Goal: Information Seeking & Learning: Check status

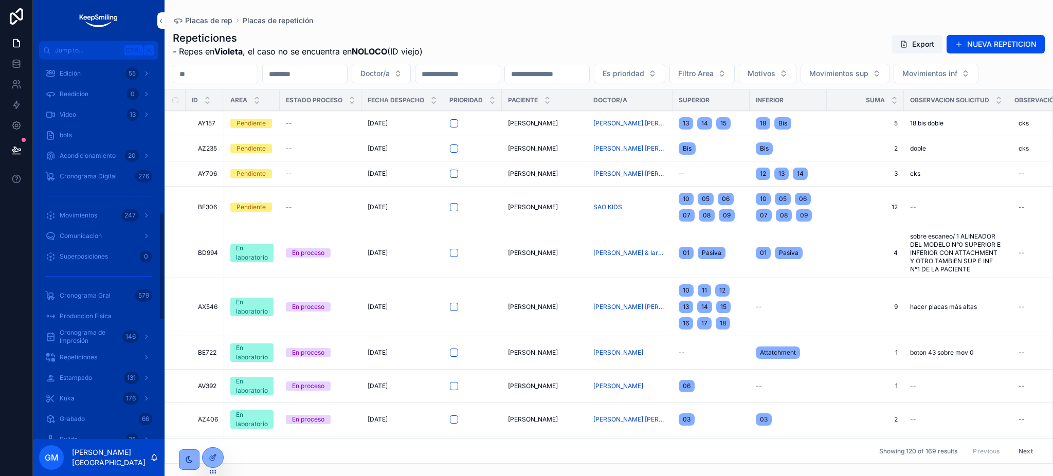
scroll to position [548, 0]
click at [85, 114] on span "Movimientos" at bounding box center [79, 118] width 38 height 8
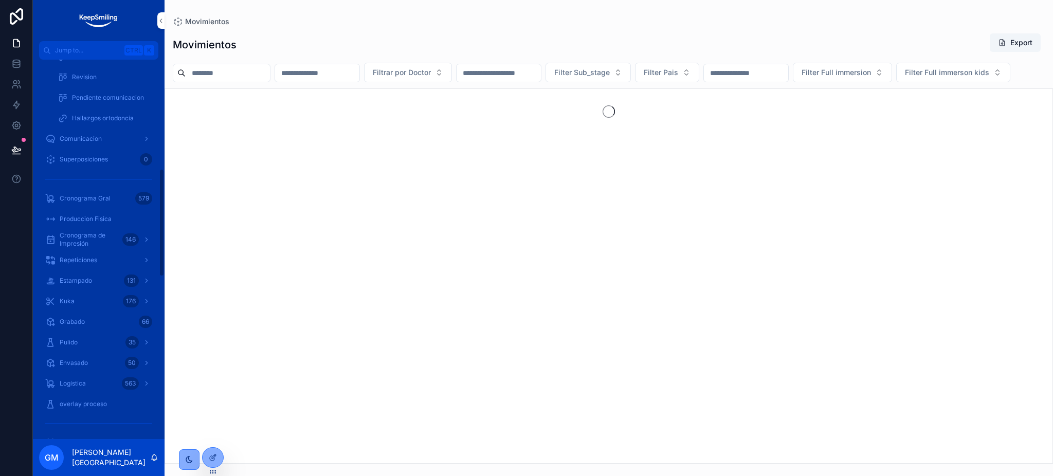
scroll to position [384, 0]
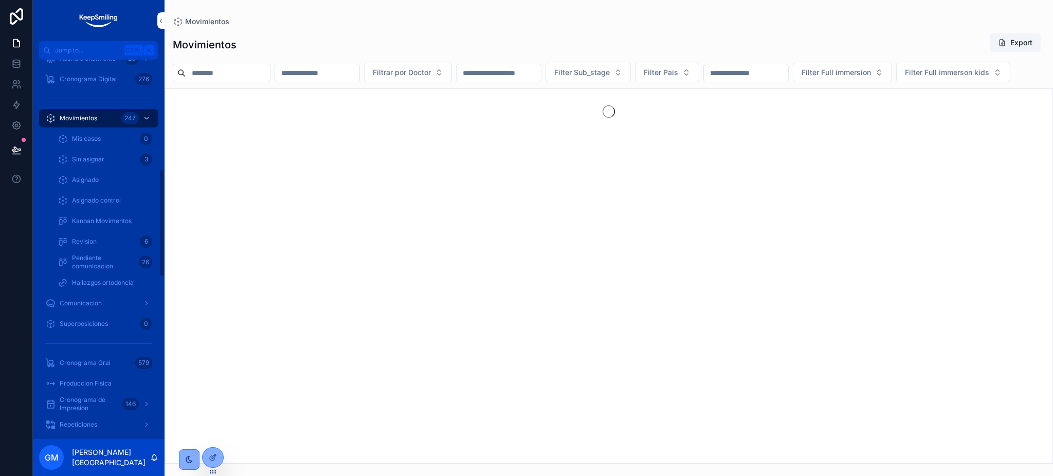
click at [354, 74] on input "scrollable content" at bounding box center [317, 73] width 84 height 14
paste input "*****"
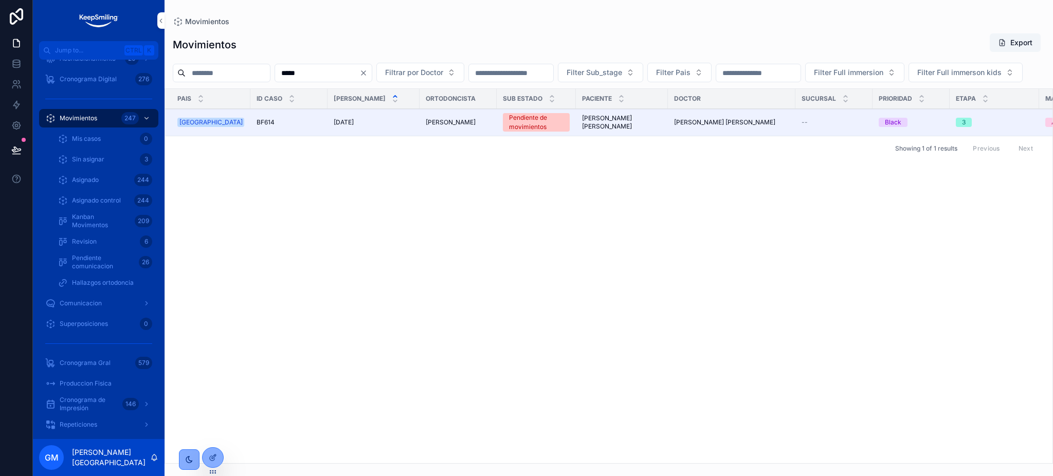
type input "*****"
drag, startPoint x: 16, startPoint y: 68, endPoint x: 22, endPoint y: 94, distance: 26.3
click at [16, 68] on icon at bounding box center [16, 66] width 7 height 4
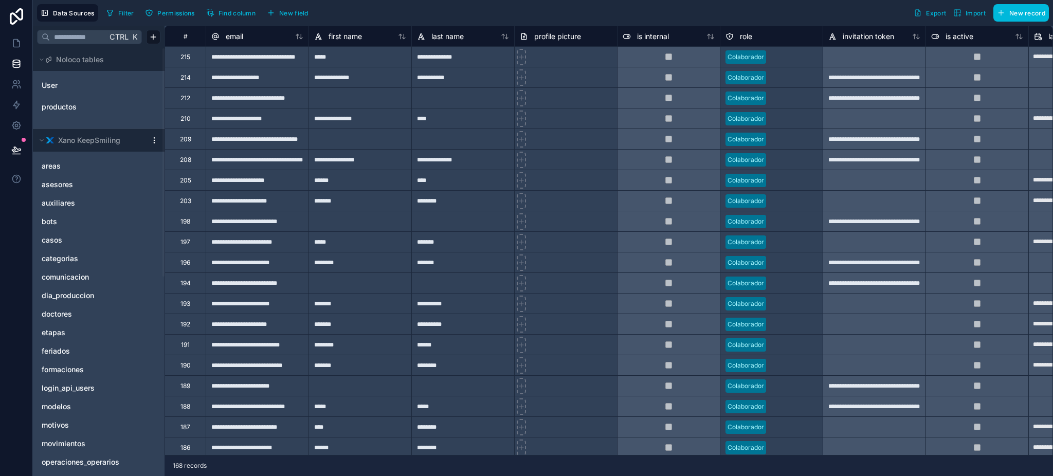
drag, startPoint x: 59, startPoint y: 239, endPoint x: 116, endPoint y: 12, distance: 233.3
click at [59, 238] on span "casos" at bounding box center [52, 240] width 21 height 10
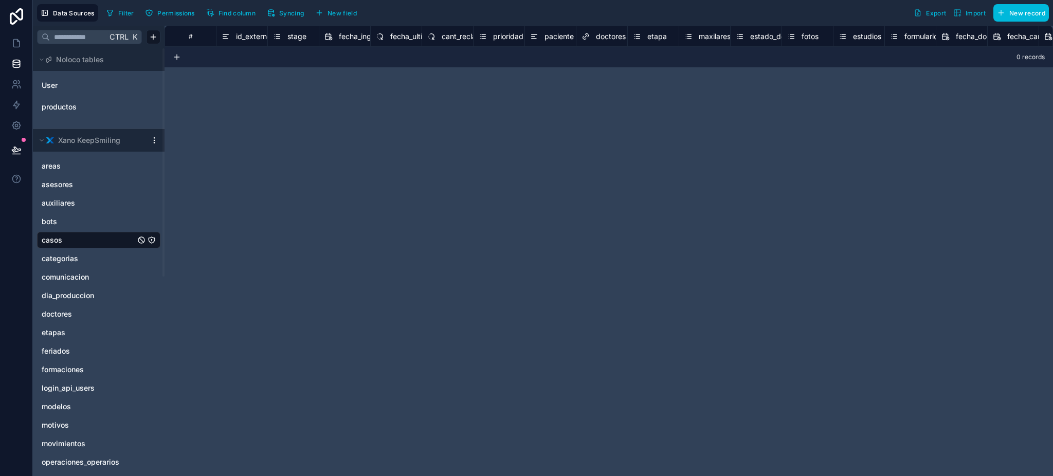
click at [116, 12] on button "Filter" at bounding box center [119, 12] width 35 height 15
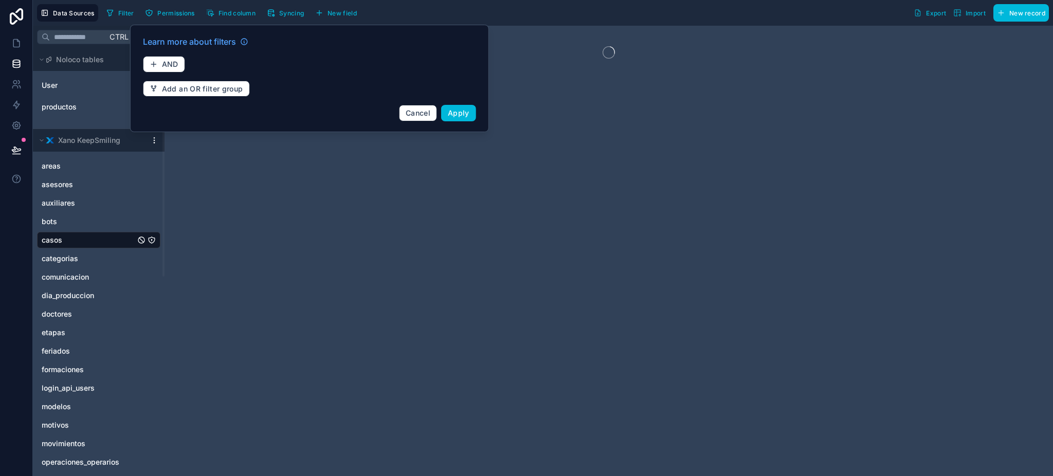
click at [118, 9] on span "Filter" at bounding box center [126, 13] width 16 height 8
click at [154, 64] on icon "button" at bounding box center [154, 64] width 0 height 5
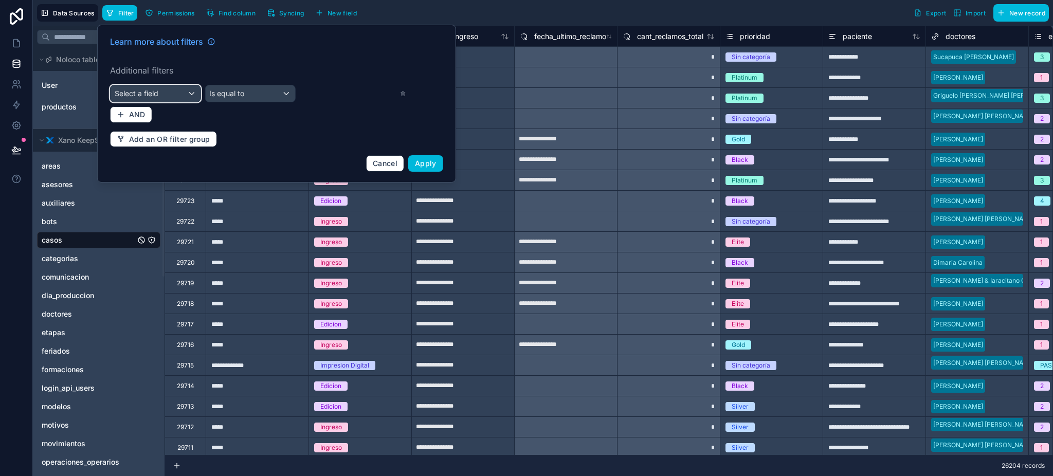
click at [175, 85] on div "Select a field" at bounding box center [156, 93] width 90 height 16
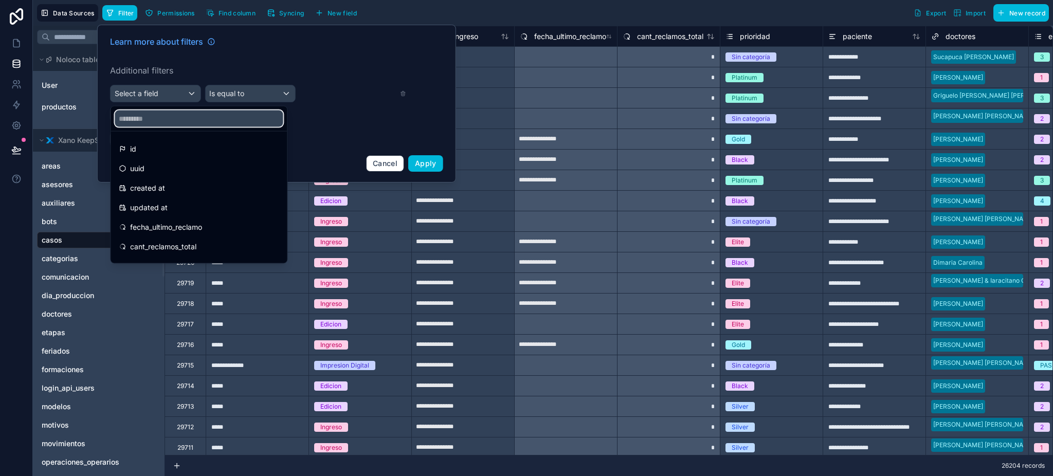
click at [171, 122] on input "text" at bounding box center [199, 119] width 168 height 16
type input "**"
click at [51, 244] on span "casos" at bounding box center [52, 240] width 21 height 10
click at [219, 51] on div at bounding box center [276, 104] width 359 height 158
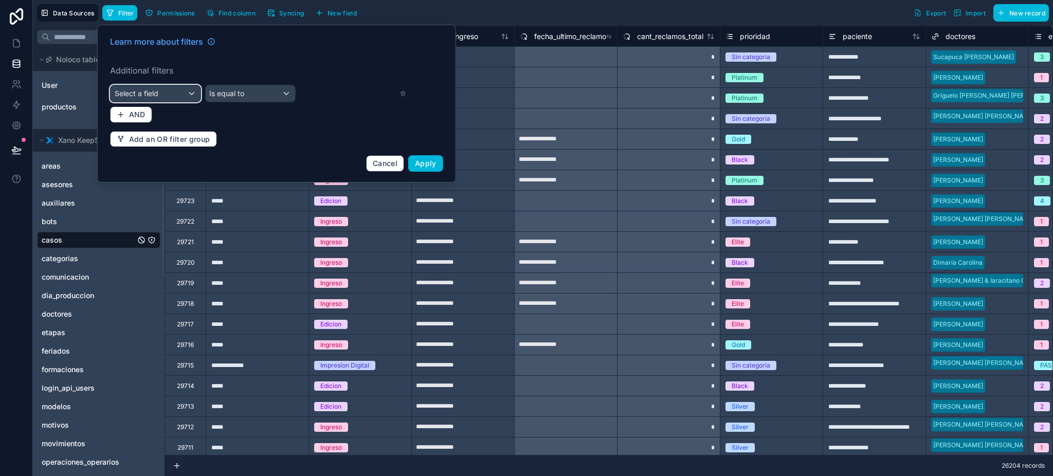
click at [162, 95] on div "Select a field" at bounding box center [156, 93] width 90 height 16
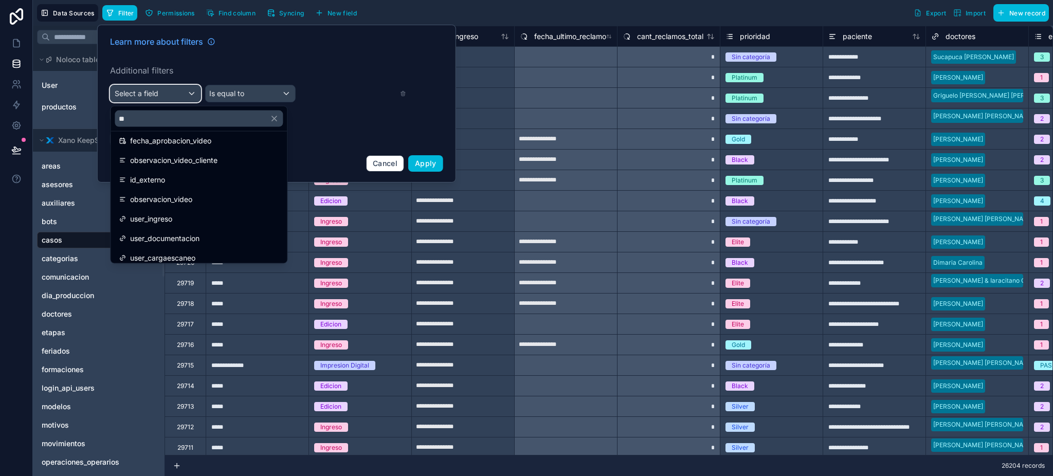
scroll to position [137, 0]
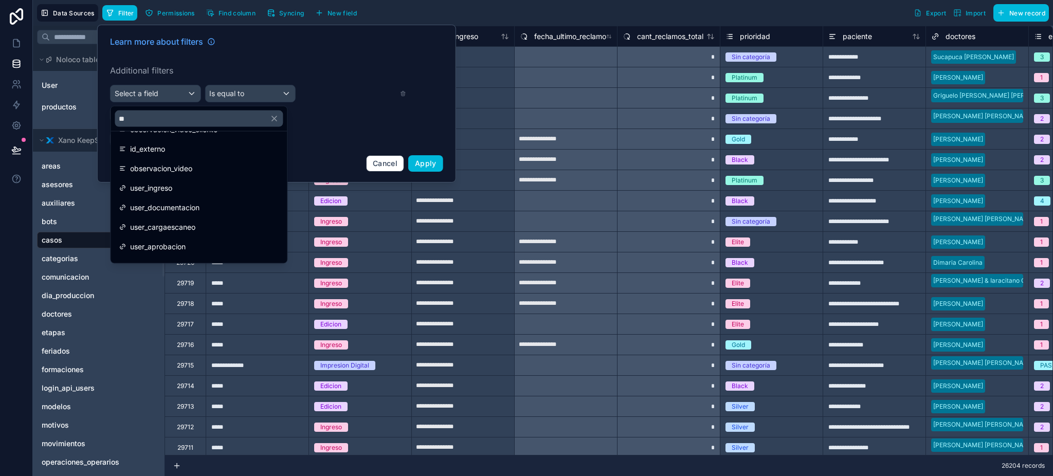
click at [166, 155] on div "id_externo" at bounding box center [199, 149] width 172 height 19
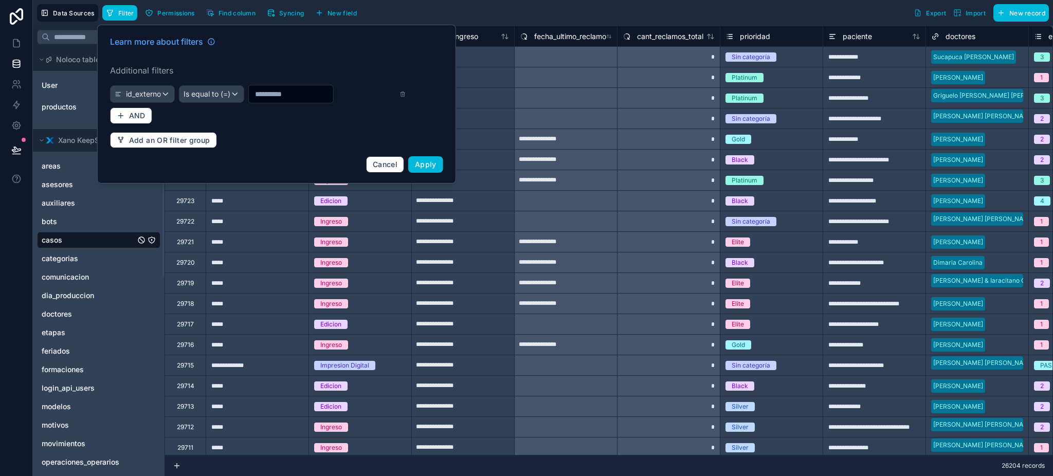
click at [330, 101] on input "text" at bounding box center [291, 94] width 84 height 14
paste input "*****"
type input "*****"
click at [418, 168] on span "Apply" at bounding box center [426, 164] width 22 height 9
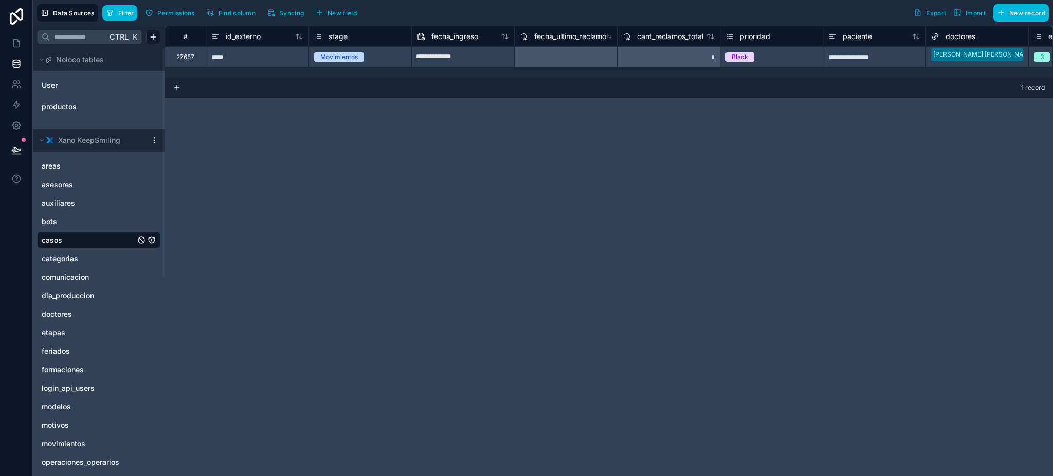
click at [243, 13] on span "Find column" at bounding box center [237, 13] width 37 height 8
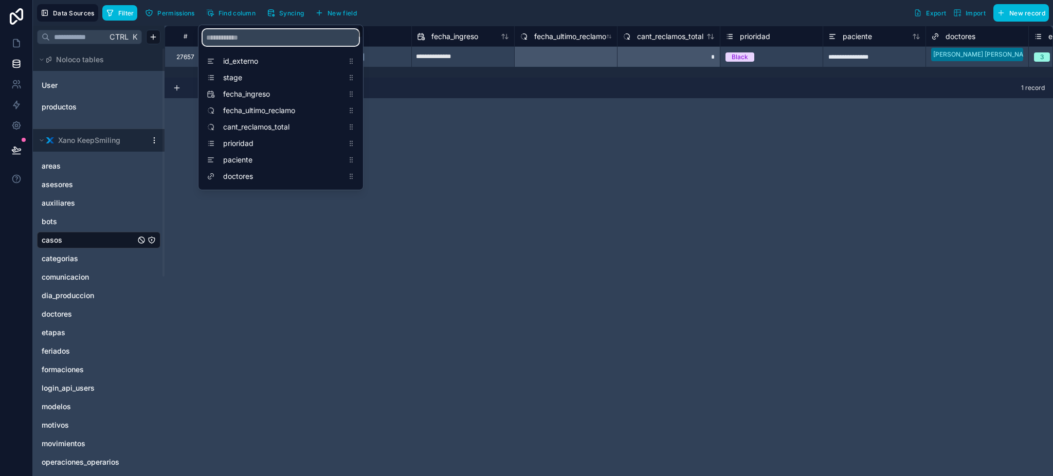
click at [299, 42] on input "scrollable content" at bounding box center [281, 37] width 156 height 16
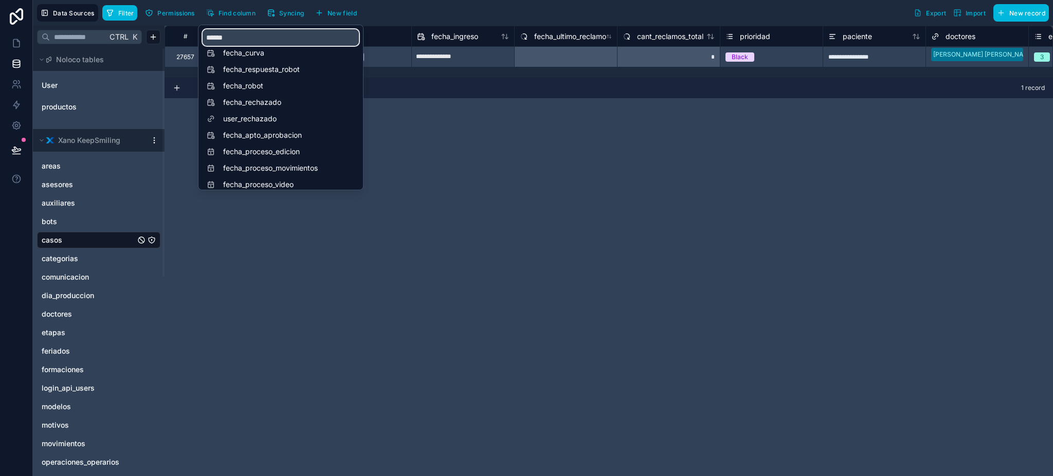
type input "******"
click at [293, 99] on span "fecha_rechazado" at bounding box center [283, 102] width 120 height 10
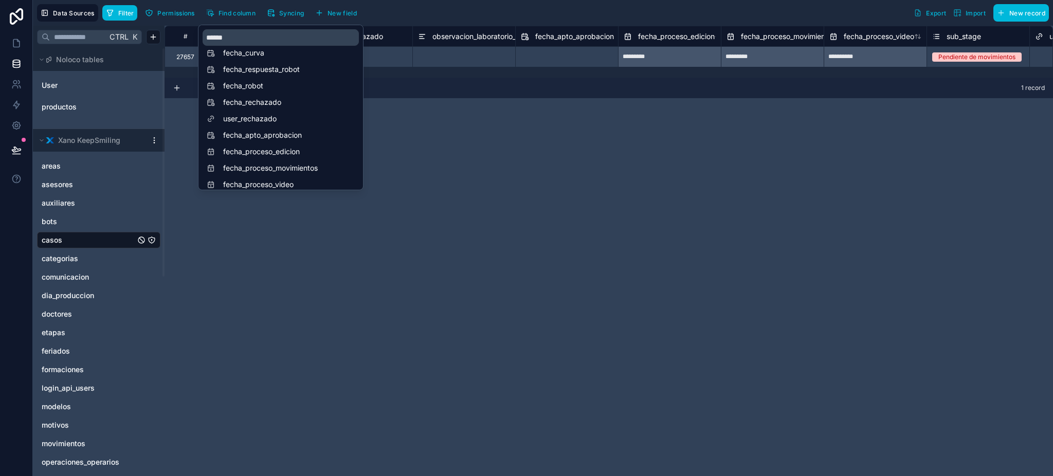
scroll to position [0, 5245]
click at [397, 99] on div "**********" at bounding box center [609, 251] width 889 height 450
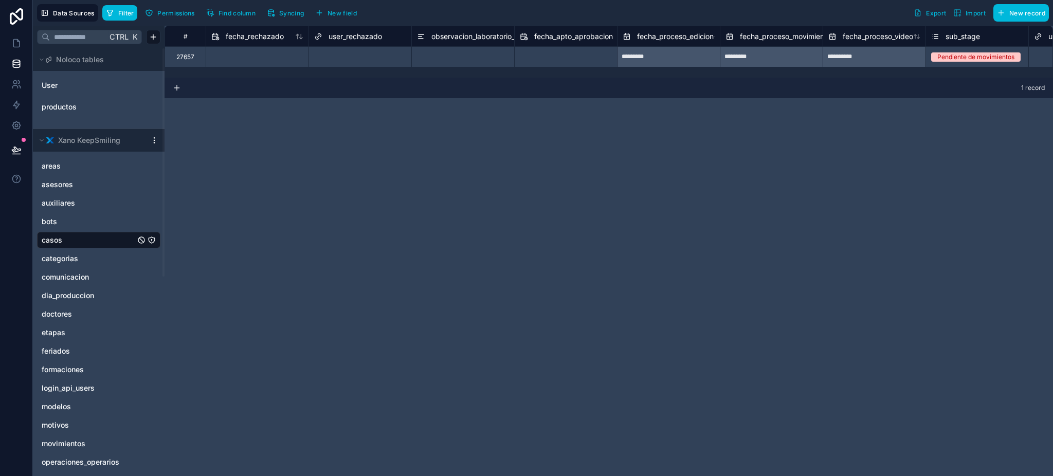
click at [231, 15] on span "Find column" at bounding box center [237, 13] width 37 height 8
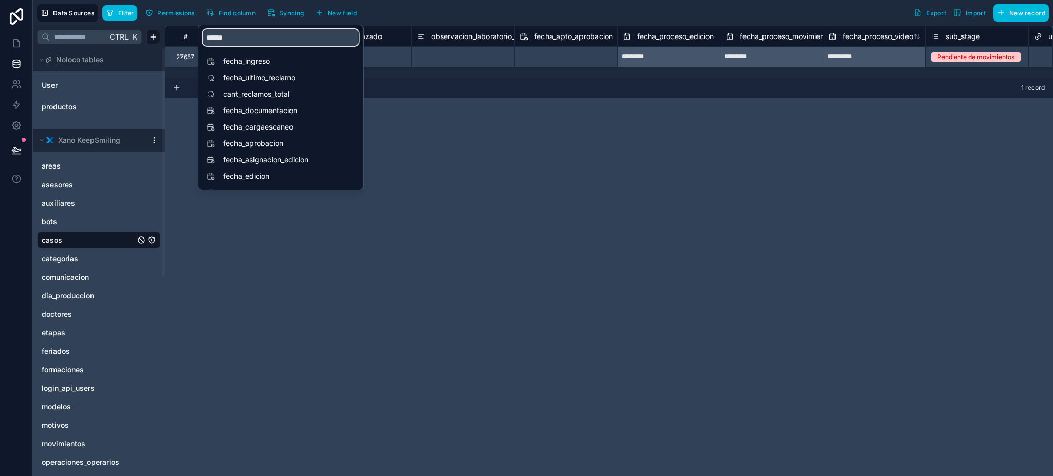
click at [243, 41] on input "******" at bounding box center [281, 37] width 156 height 16
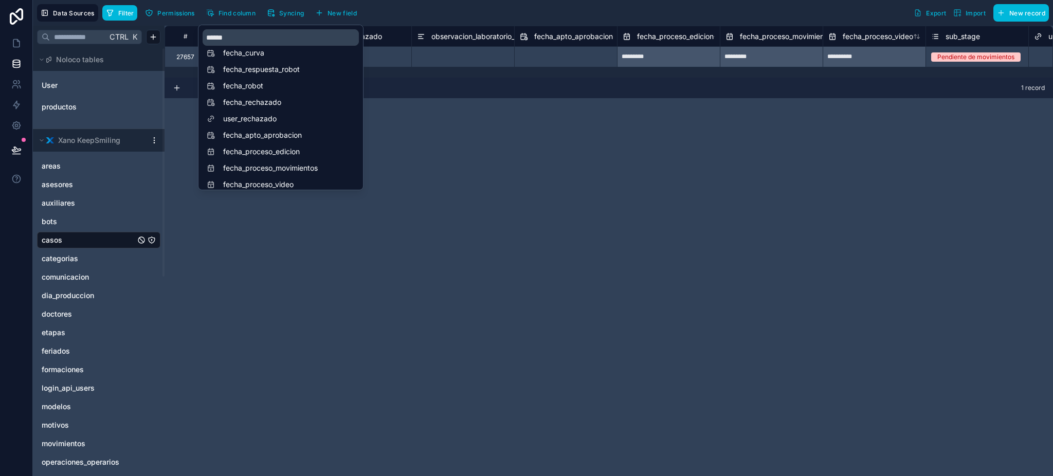
click at [278, 122] on span "user_rechazado" at bounding box center [283, 119] width 120 height 10
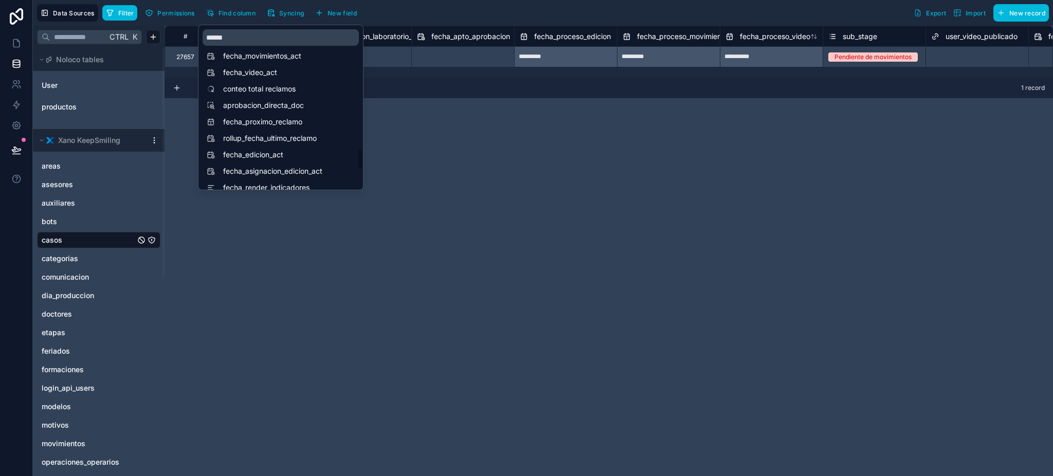
scroll to position [1097, 0]
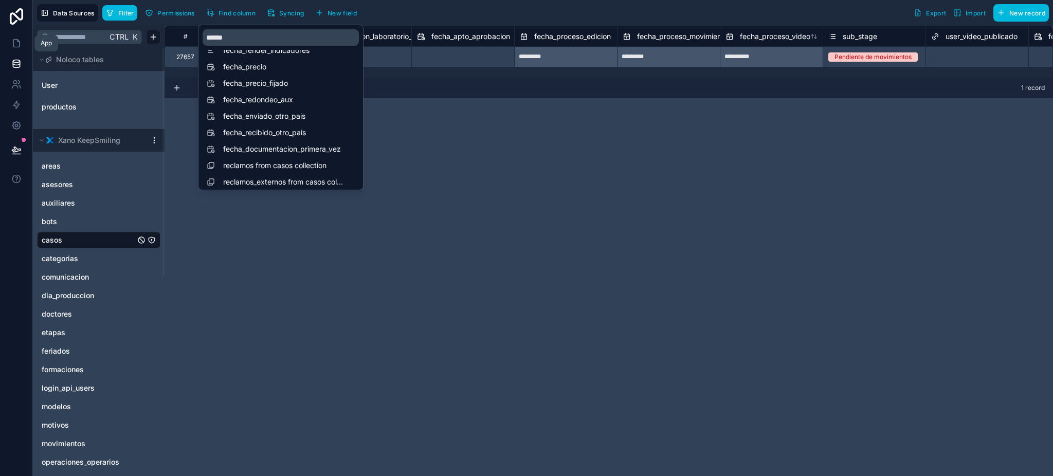
click at [19, 41] on icon at bounding box center [16, 44] width 6 height 8
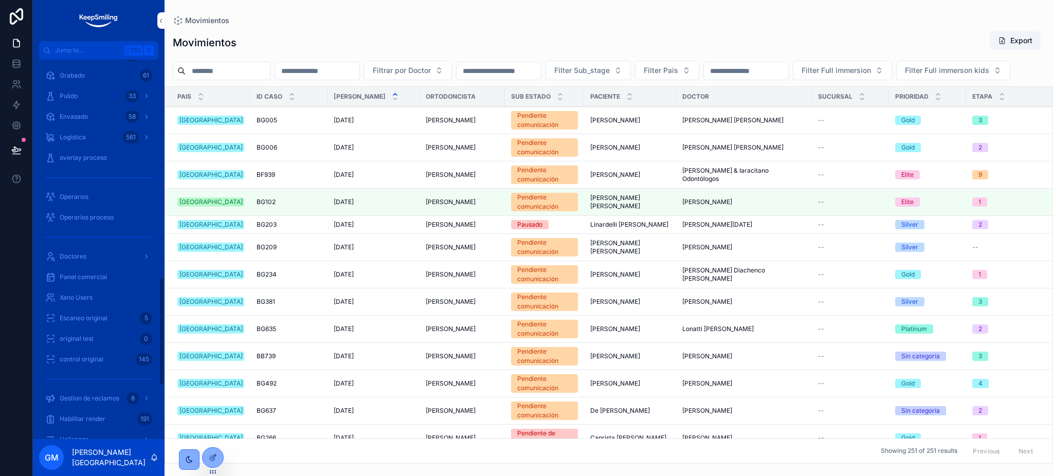
scroll to position [818, 0]
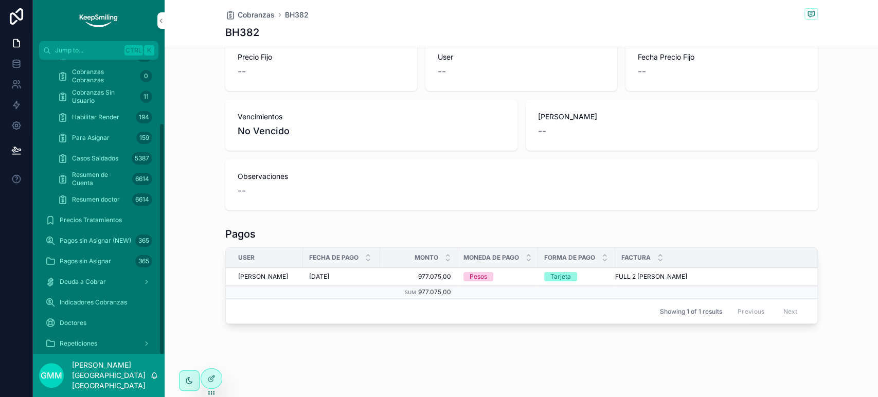
scroll to position [88, 0]
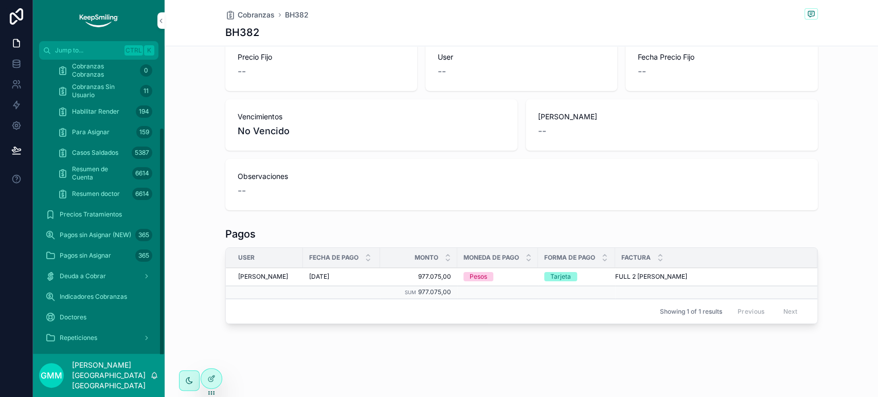
click at [111, 233] on span "Pagos sin Asignar (NEW)" at bounding box center [95, 235] width 71 height 8
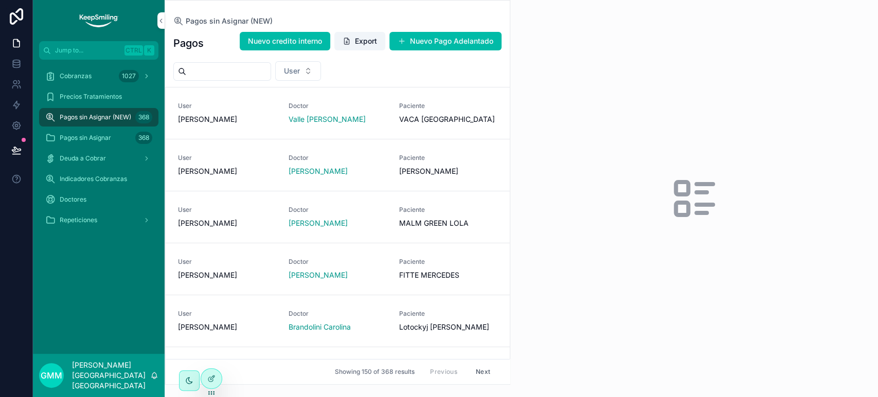
click at [299, 45] on span "Nuevo credito interno" at bounding box center [285, 41] width 74 height 10
click at [296, 47] on button "Nuevo credito interno" at bounding box center [285, 41] width 90 height 19
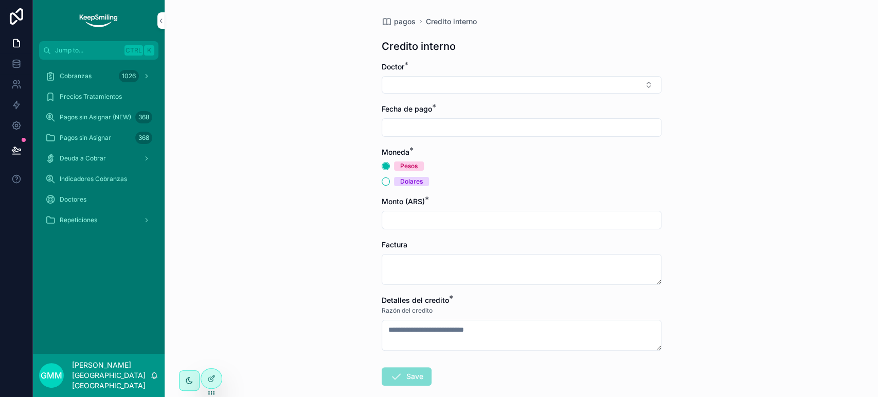
click at [106, 134] on span "Pagos sin Asignar" at bounding box center [85, 138] width 51 height 8
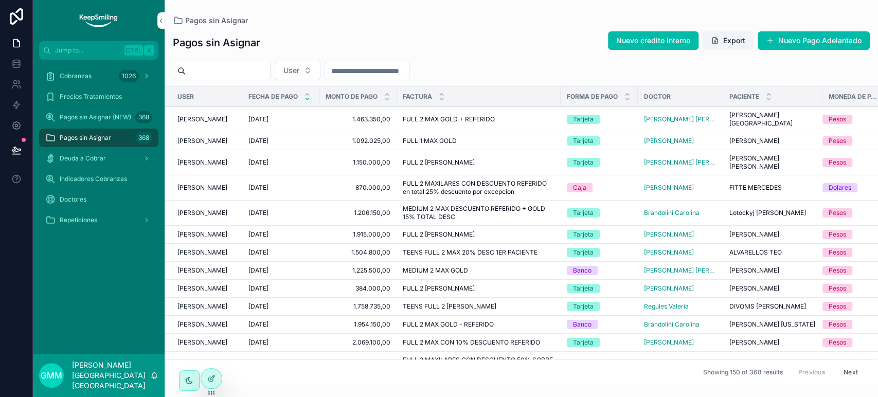
click at [409, 70] on input "scrollable content" at bounding box center [367, 71] width 84 height 14
click at [212, 379] on icon at bounding box center [211, 378] width 8 height 8
click at [115, 113] on span "Pagos sin Asignar (NEW)" at bounding box center [95, 117] width 71 height 8
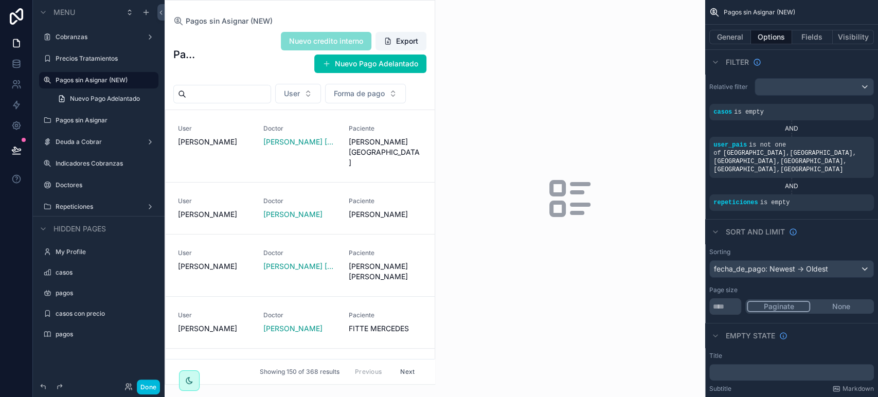
click at [243, 121] on div "scrollable content" at bounding box center [299, 193] width 269 height 384
click at [325, 103] on button "Forma de pago" at bounding box center [365, 94] width 81 height 20
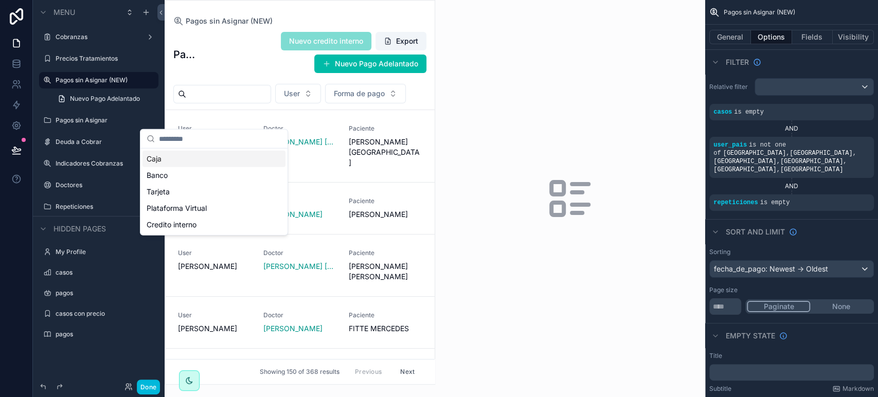
click at [325, 103] on button "Forma de pago" at bounding box center [365, 94] width 81 height 20
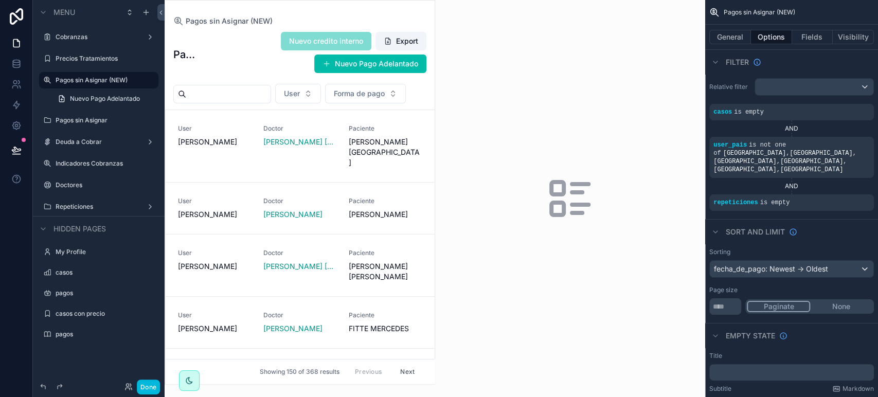
click at [69, 124] on div "Pagos sin Asignar" at bounding box center [106, 120] width 101 height 8
click at [93, 116] on div "Pagos sin Asignar" at bounding box center [106, 120] width 101 height 8
click at [96, 122] on label "Pagos sin Asignar" at bounding box center [104, 120] width 97 height 8
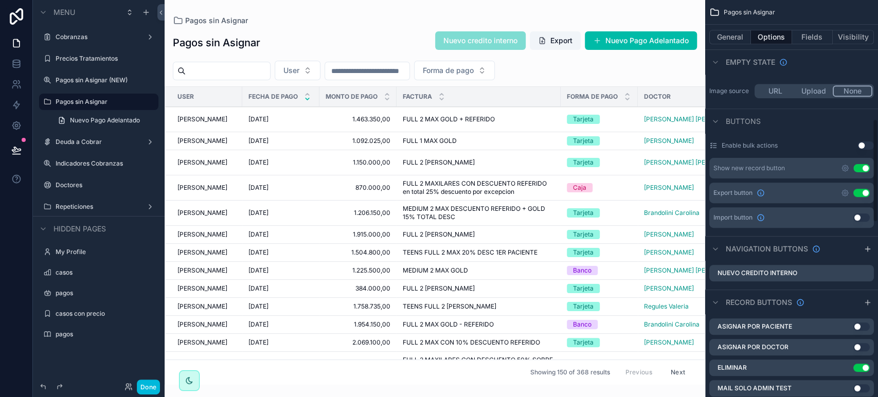
scroll to position [457, 0]
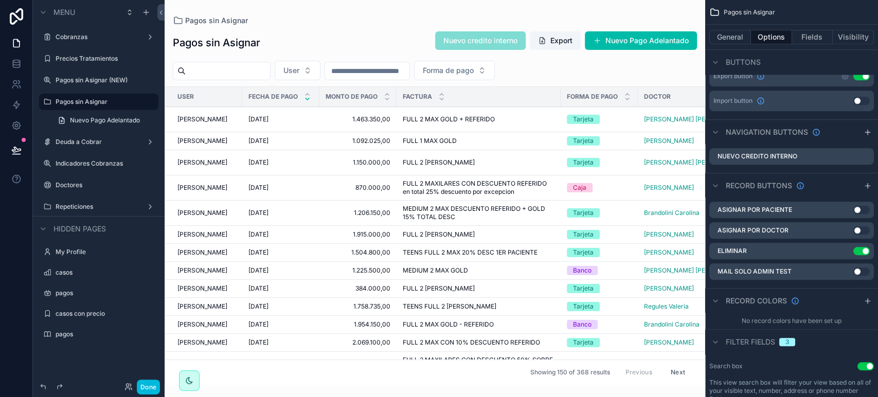
click at [154, 384] on button "Done" at bounding box center [148, 386] width 23 height 15
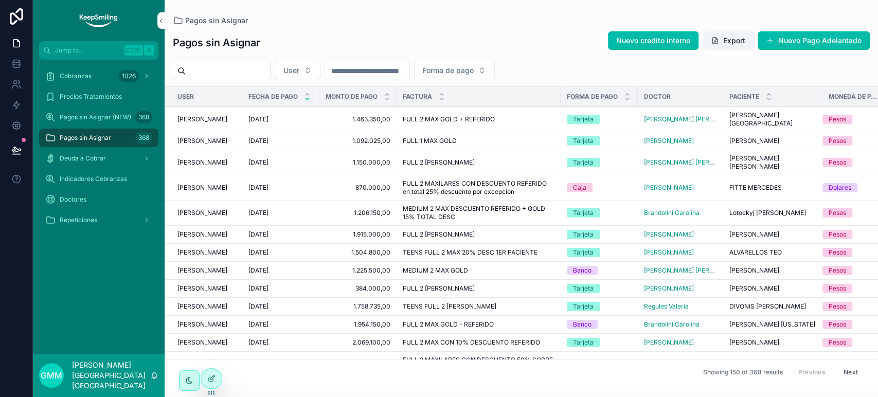
click at [474, 74] on span "Forma de pago" at bounding box center [448, 70] width 51 height 10
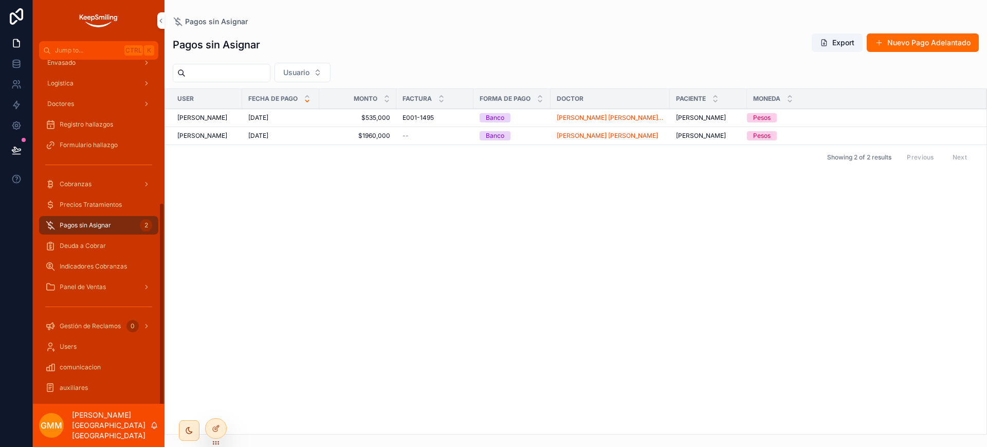
scroll to position [240, 0]
click at [87, 229] on div "Pagos sin Asignar 2" at bounding box center [98, 224] width 107 height 16
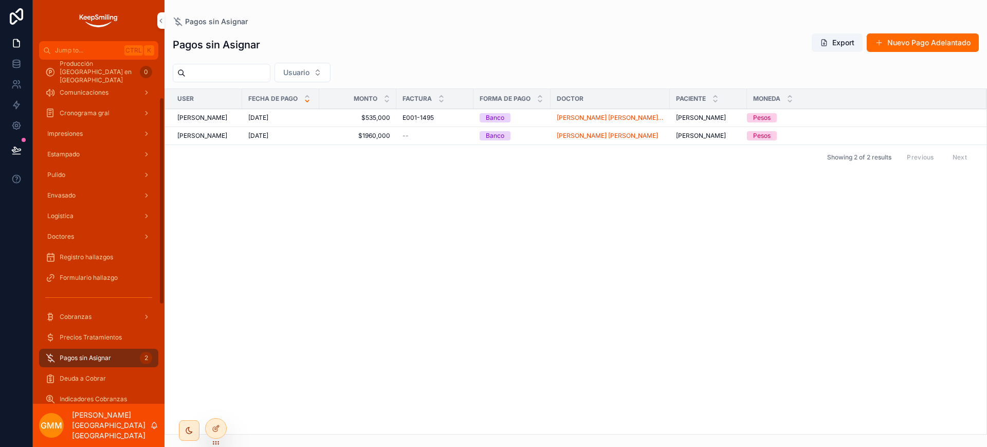
scroll to position [0, 0]
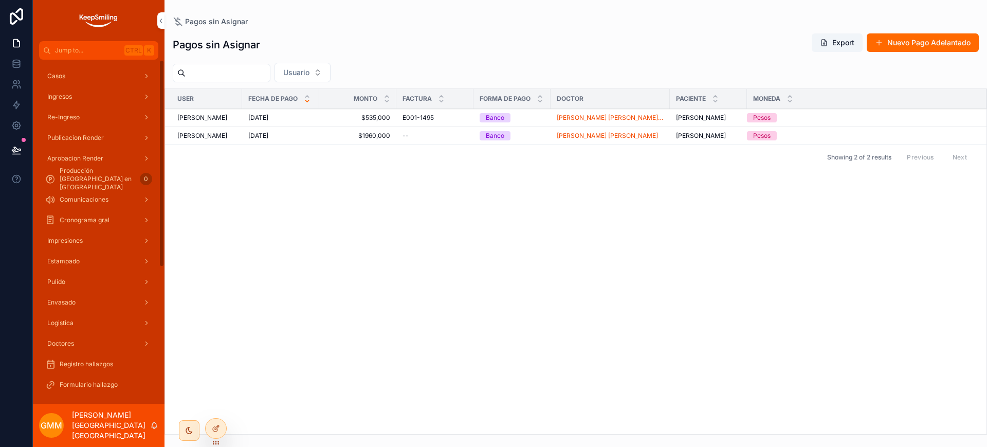
drag, startPoint x: 92, startPoint y: 74, endPoint x: 392, endPoint y: 38, distance: 301.9
click at [93, 73] on div "Casos" at bounding box center [98, 76] width 107 height 16
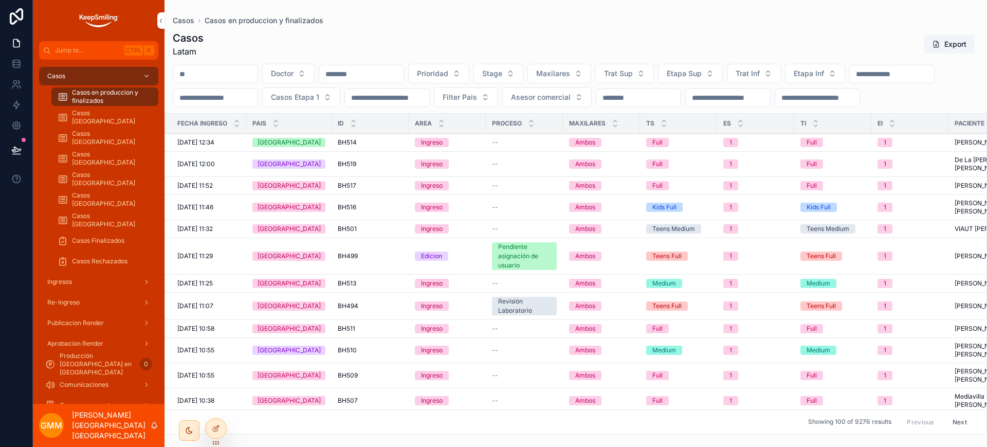
click at [213, 67] on input "scrollable content" at bounding box center [215, 74] width 84 height 14
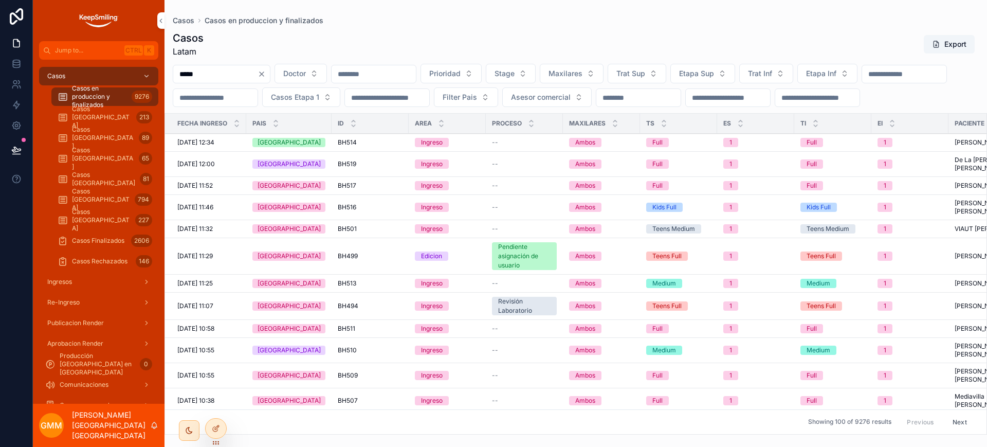
click at [213, 67] on input "*****" at bounding box center [215, 74] width 84 height 14
click at [213, 67] on div "*****" at bounding box center [222, 74] width 98 height 19
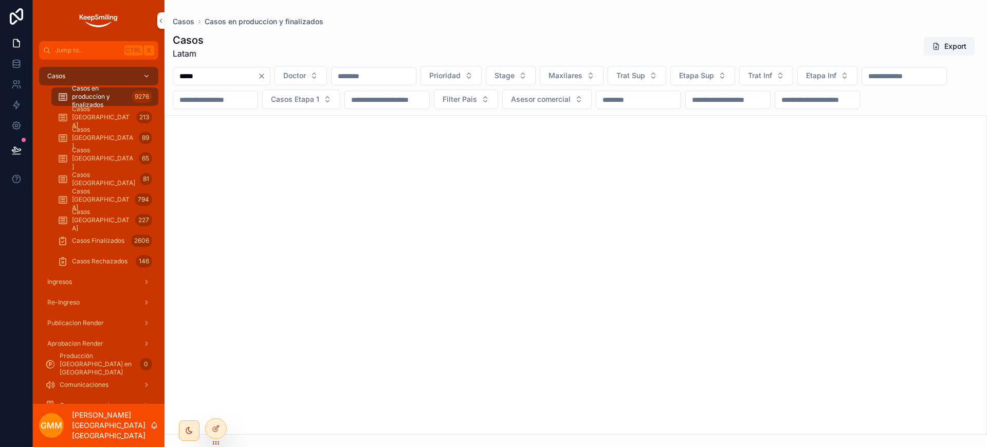
type input "*****"
click at [92, 112] on div "Casos Chile 213" at bounding box center [105, 117] width 95 height 16
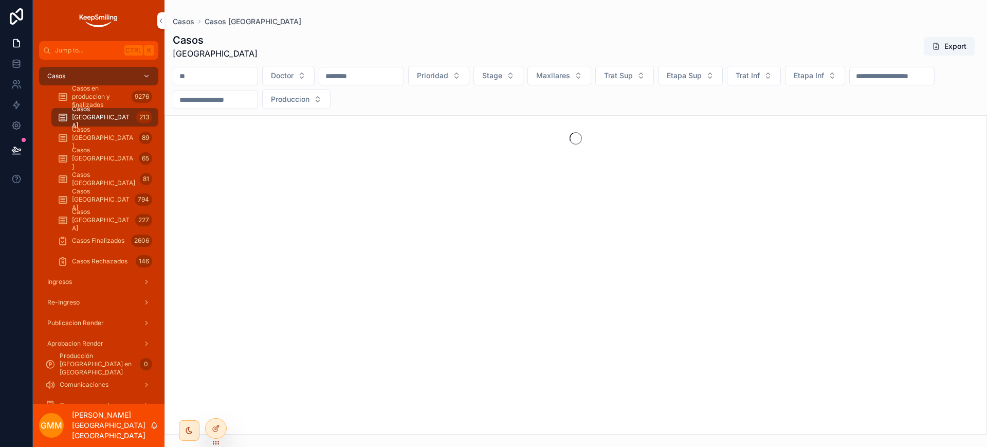
drag, startPoint x: 232, startPoint y: 69, endPoint x: 355, endPoint y: 162, distance: 154.6
click at [232, 69] on input "scrollable content" at bounding box center [215, 76] width 84 height 14
paste input "*****"
type input "*****"
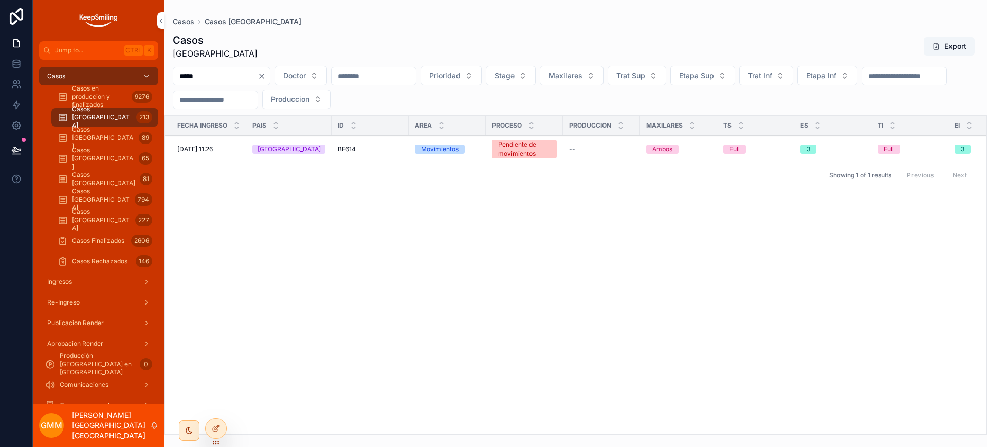
click at [338, 150] on span "BF614" at bounding box center [347, 149] width 18 height 8
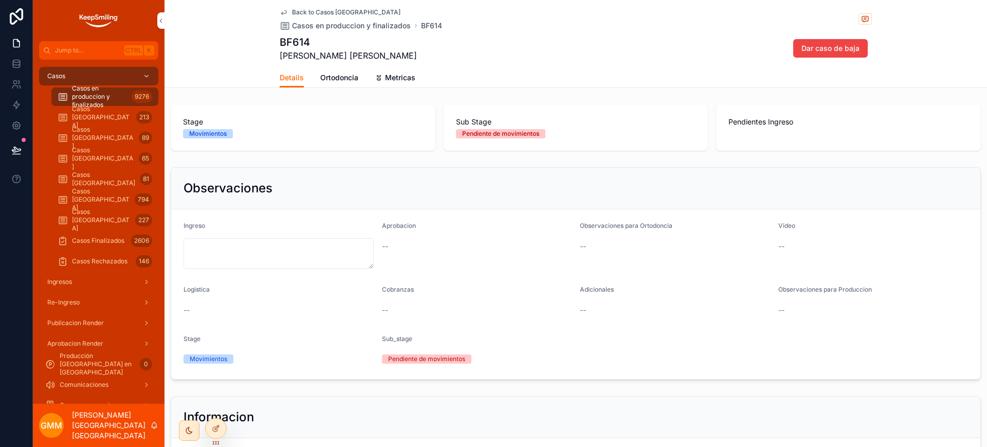
click at [396, 77] on span "Metricas" at bounding box center [400, 78] width 30 height 10
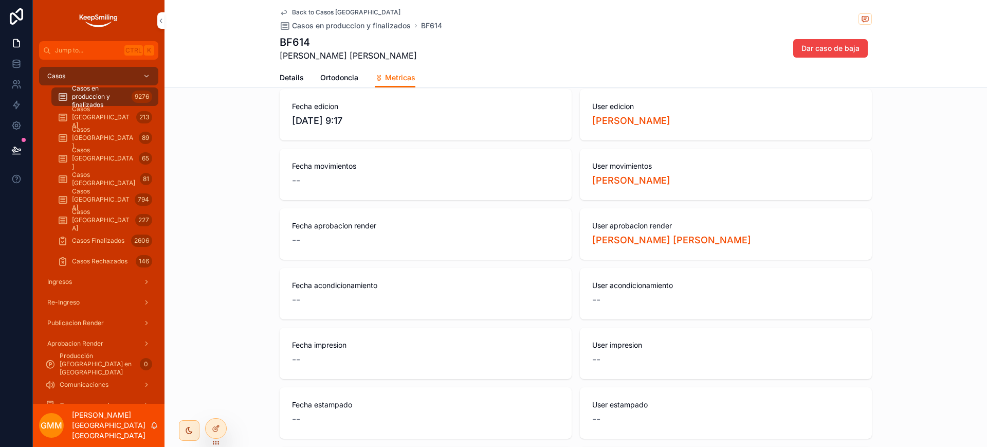
scroll to position [64, 0]
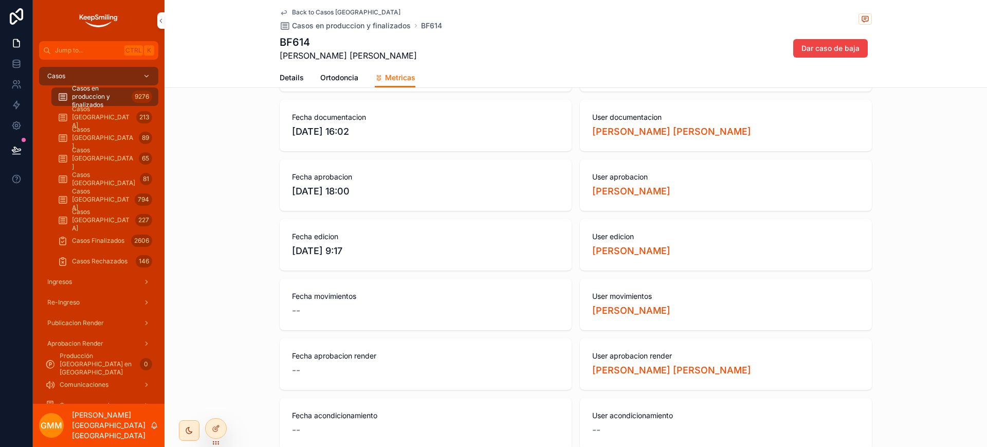
click at [328, 77] on span "Ortodoncia" at bounding box center [339, 78] width 38 height 10
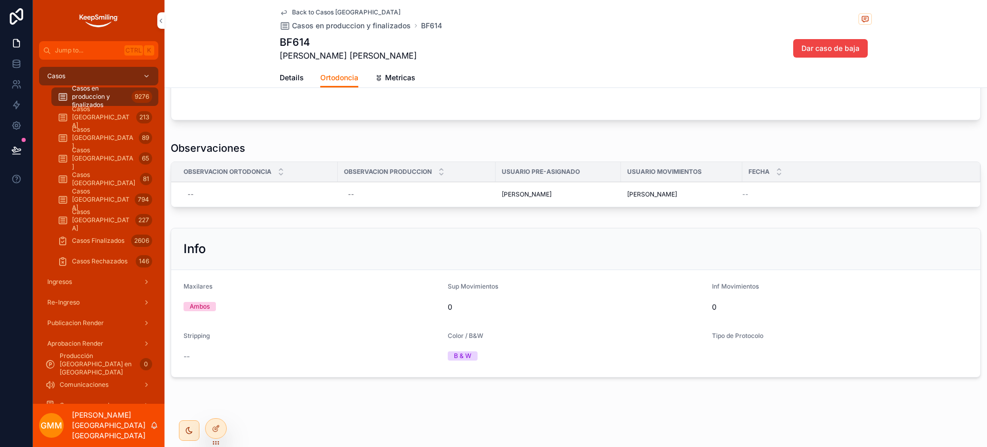
scroll to position [84, 0]
click at [295, 80] on span "Details" at bounding box center [292, 78] width 24 height 10
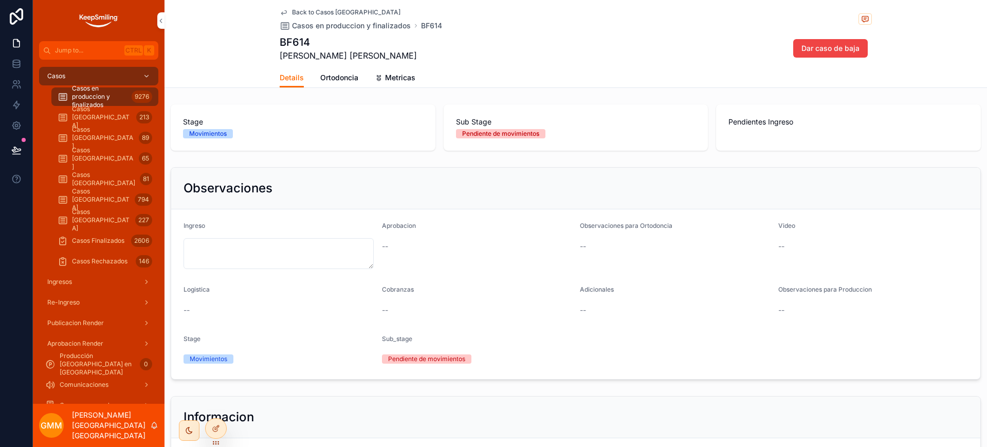
scroll to position [64, 0]
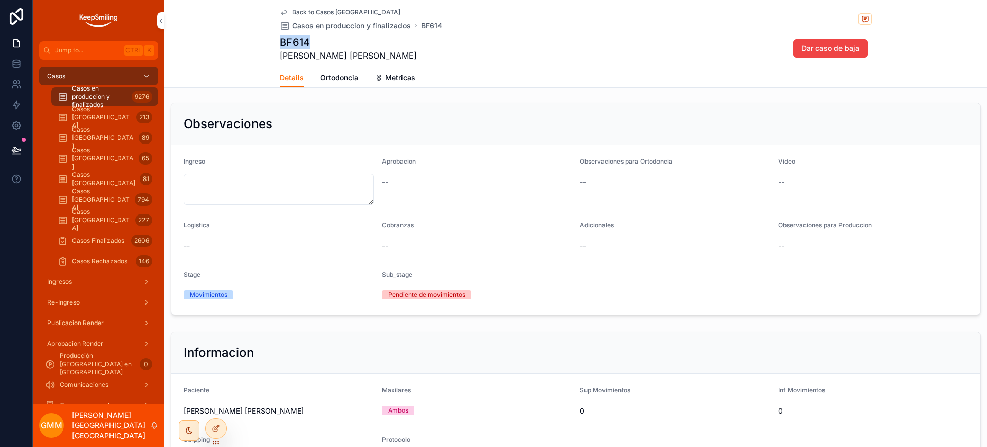
drag, startPoint x: 276, startPoint y: 42, endPoint x: 312, endPoint y: 42, distance: 36.5
click at [312, 42] on h1 "BF614" at bounding box center [348, 42] width 137 height 14
copy h1 "BF614"
click at [22, 67] on link at bounding box center [16, 63] width 32 height 21
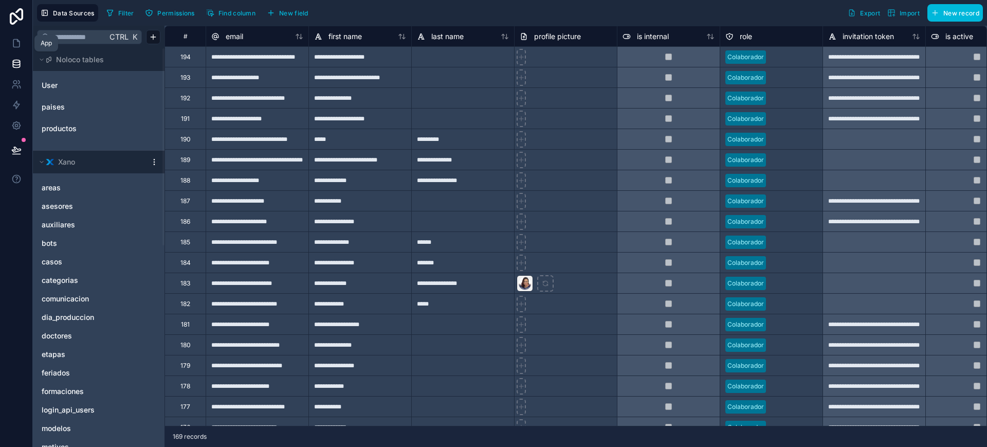
click at [21, 46] on icon at bounding box center [16, 43] width 10 height 10
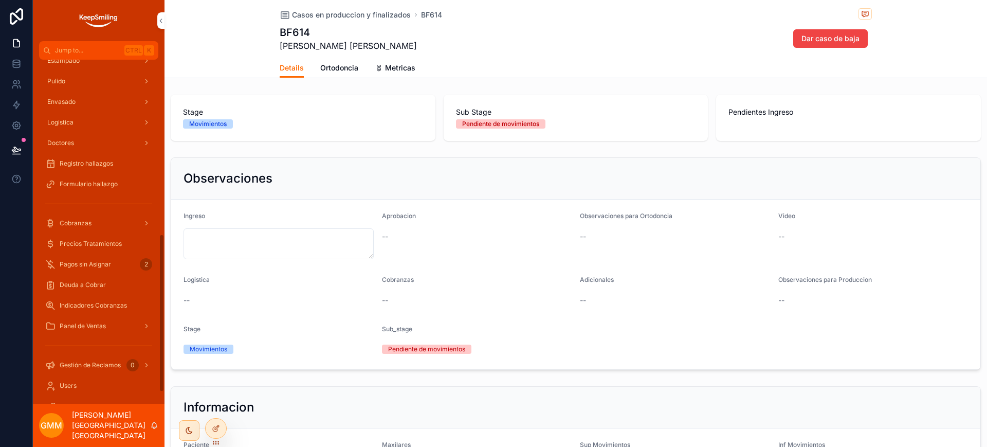
scroll to position [425, 0]
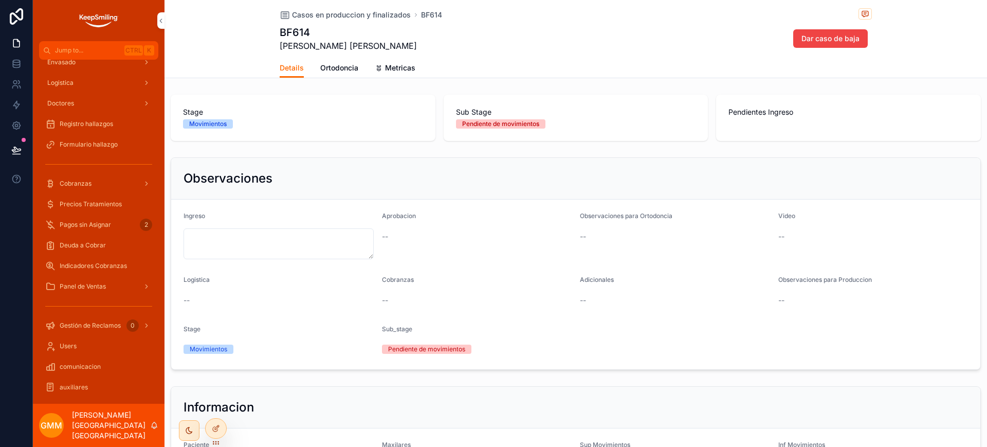
click at [106, 233] on link "Pagos sin Asignar 2" at bounding box center [98, 224] width 119 height 19
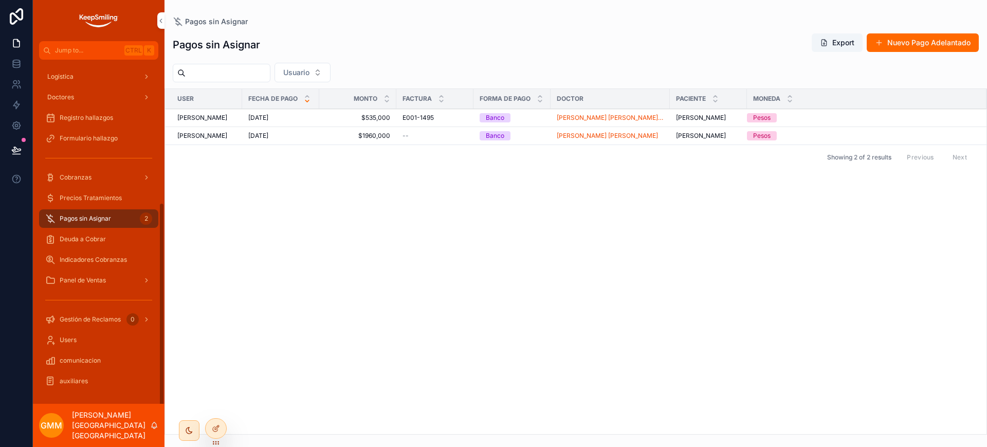
scroll to position [240, 0]
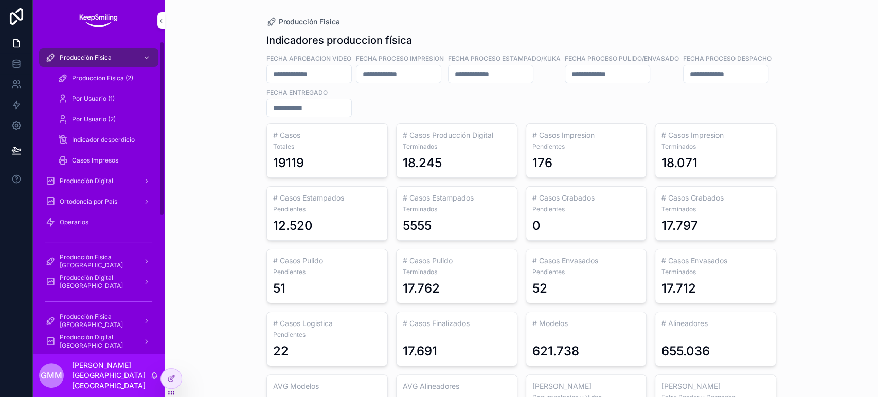
click at [83, 255] on div "Producción Fisica [GEOGRAPHIC_DATA]" at bounding box center [98, 261] width 107 height 16
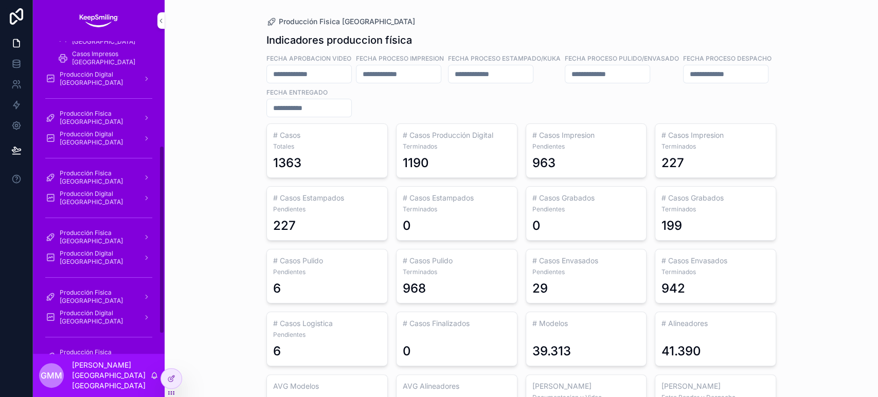
scroll to position [220, 0]
click at [104, 182] on span "Producción Fisica [GEOGRAPHIC_DATA]" at bounding box center [97, 179] width 75 height 16
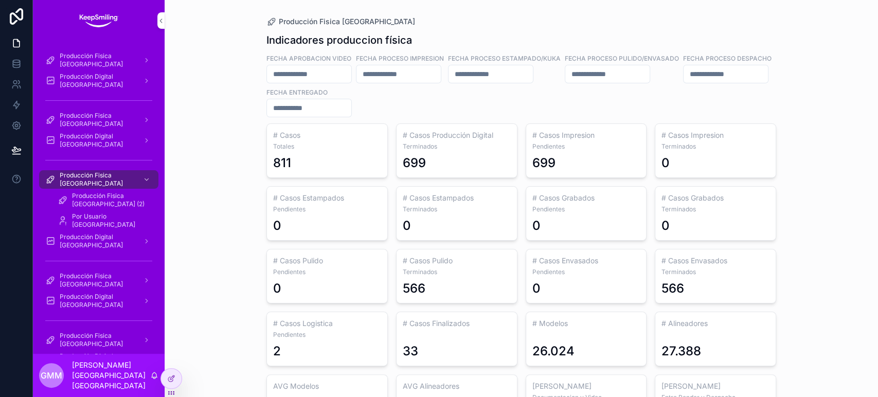
click at [649, 79] on input "scrollable content" at bounding box center [607, 74] width 84 height 14
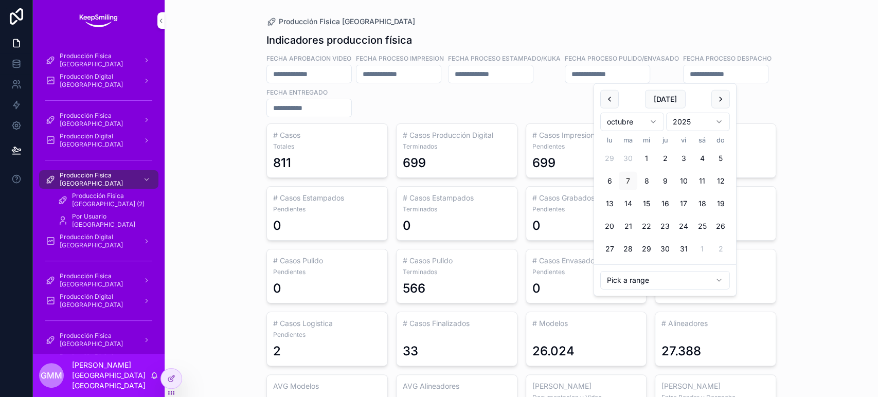
click at [614, 98] on button "scrollable content" at bounding box center [609, 99] width 19 height 19
click at [611, 156] on button "1" at bounding box center [609, 158] width 19 height 19
click at [626, 251] on button "30" at bounding box center [628, 249] width 19 height 19
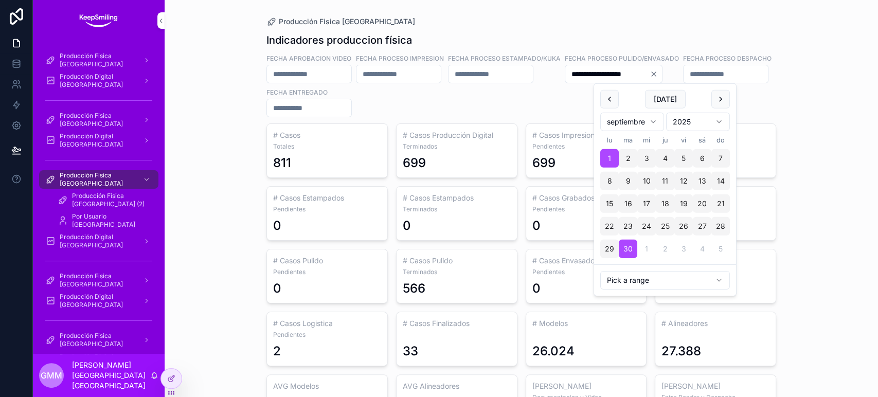
type input "**********"
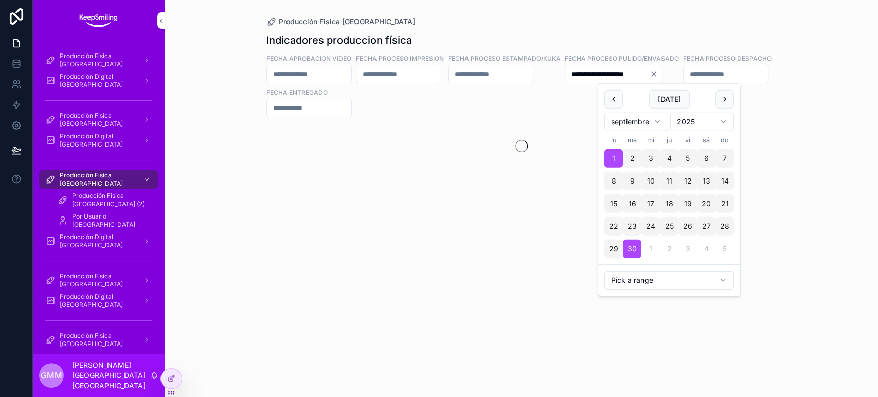
click at [839, 152] on div "**********" at bounding box center [521, 198] width 713 height 397
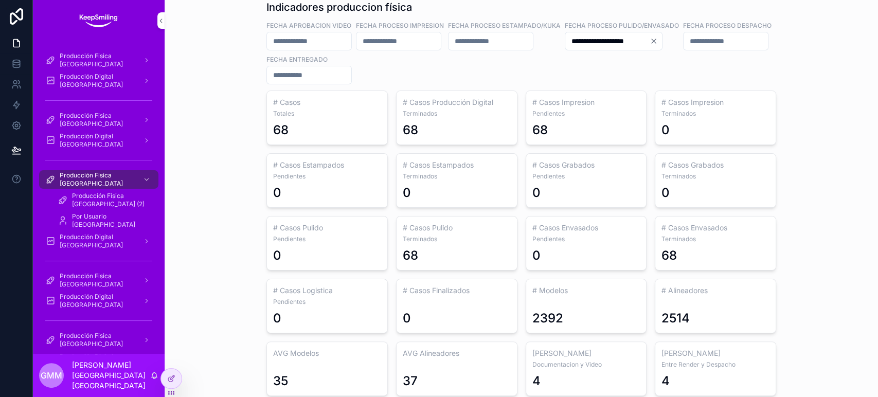
scroll to position [64, 0]
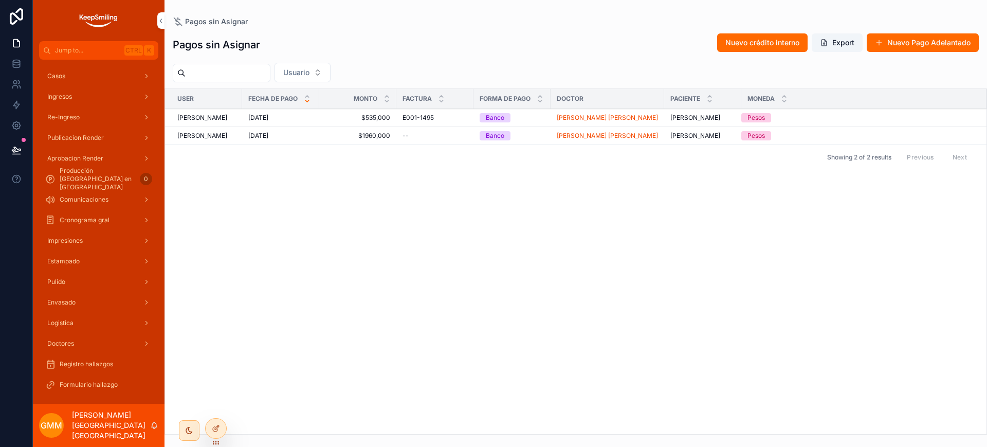
click at [738, 52] on div "Nuevo crédito interno Export Nuevo Pago Adelantado" at bounding box center [844, 43] width 270 height 20
click at [744, 42] on span "Nuevo crédito interno" at bounding box center [763, 43] width 74 height 10
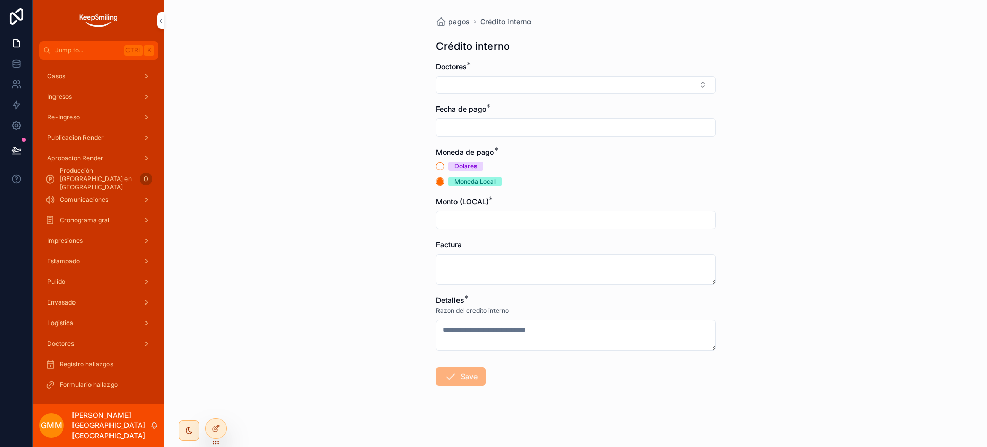
click at [213, 429] on icon at bounding box center [215, 429] width 5 height 5
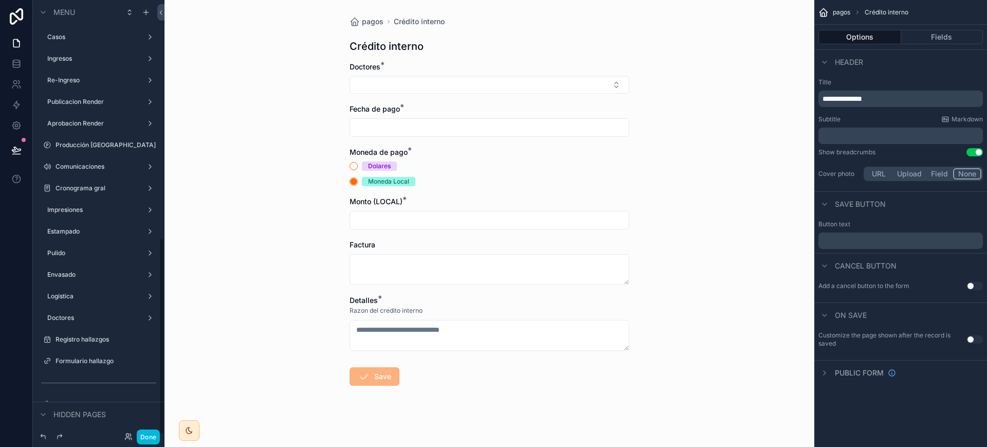
scroll to position [523, 0]
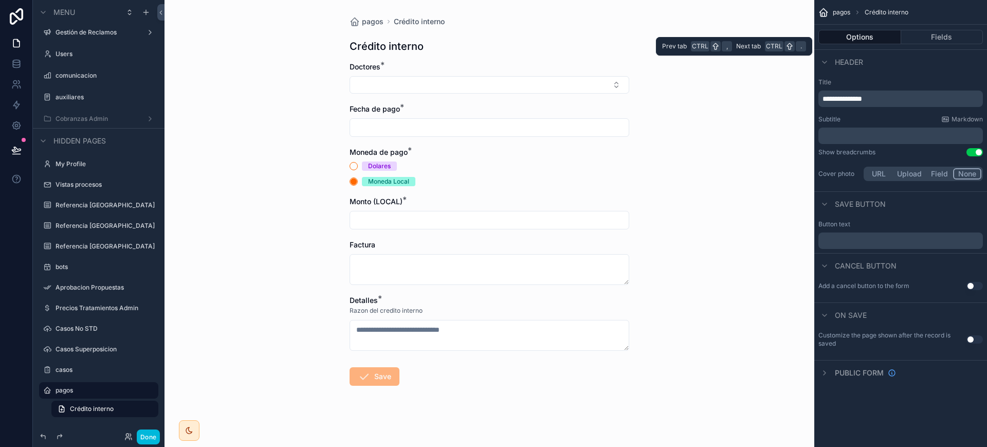
click at [929, 33] on button "Fields" at bounding box center [942, 37] width 82 height 14
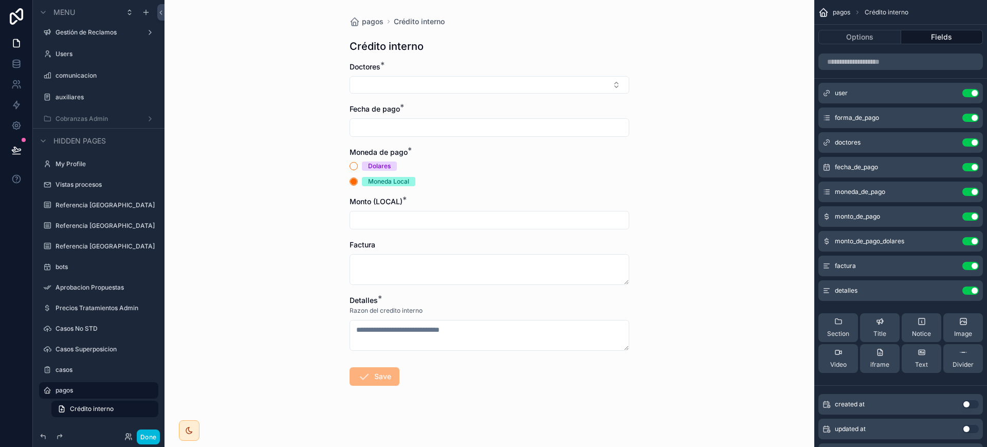
click at [0, 0] on icon "scrollable content" at bounding box center [0, 0] width 0 height 0
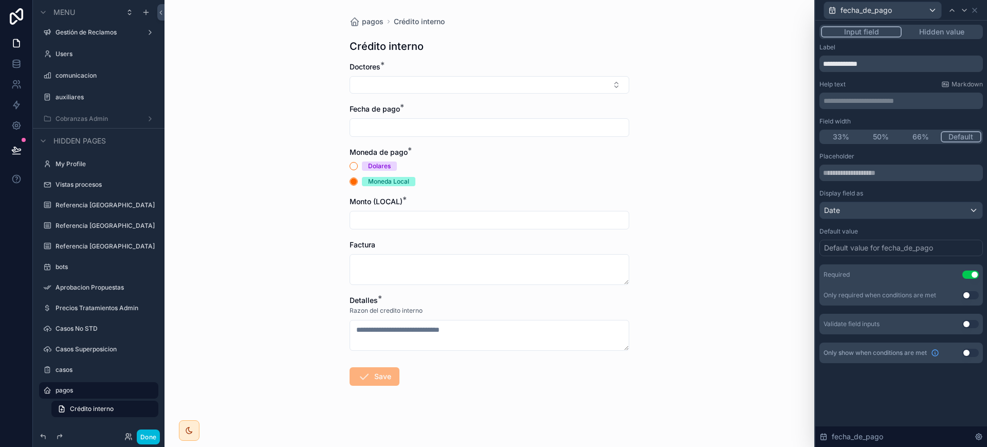
click at [954, 33] on button "Hidden value" at bounding box center [942, 31] width 80 height 11
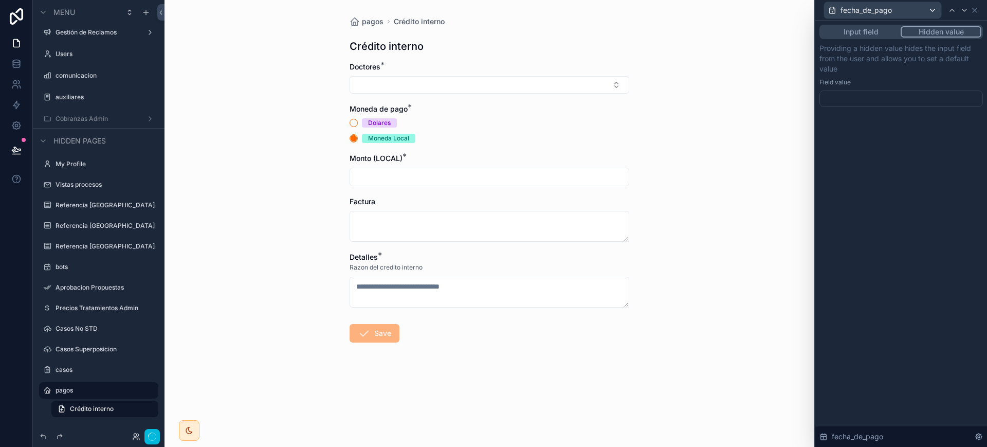
click at [847, 101] on div at bounding box center [902, 98] width 164 height 16
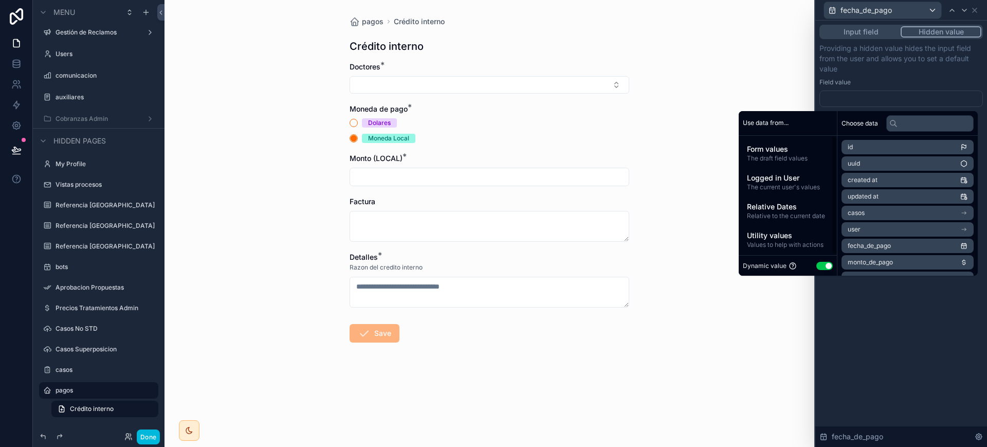
click at [774, 242] on span "Values to help with actions" at bounding box center [788, 245] width 82 height 8
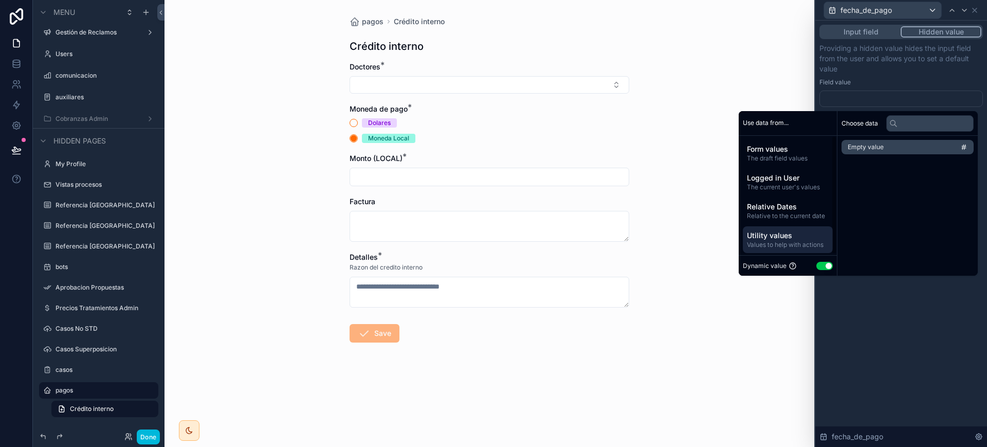
click at [756, 208] on span "Relative Dates" at bounding box center [788, 207] width 82 height 10
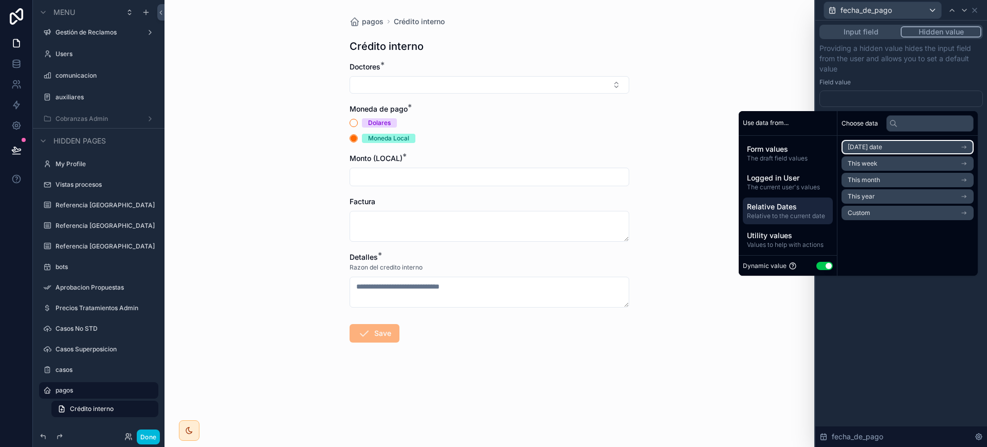
click at [902, 143] on li "[DATE] date" at bounding box center [908, 147] width 132 height 14
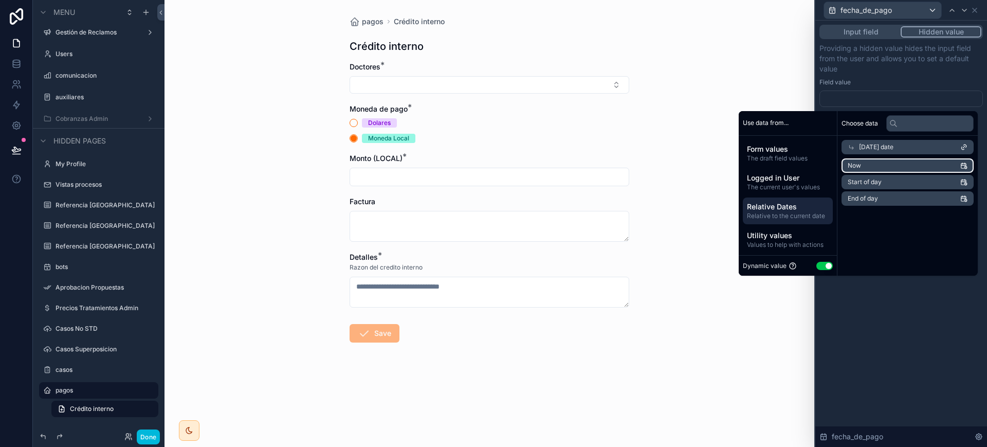
click at [894, 161] on li "Now" at bounding box center [908, 165] width 132 height 14
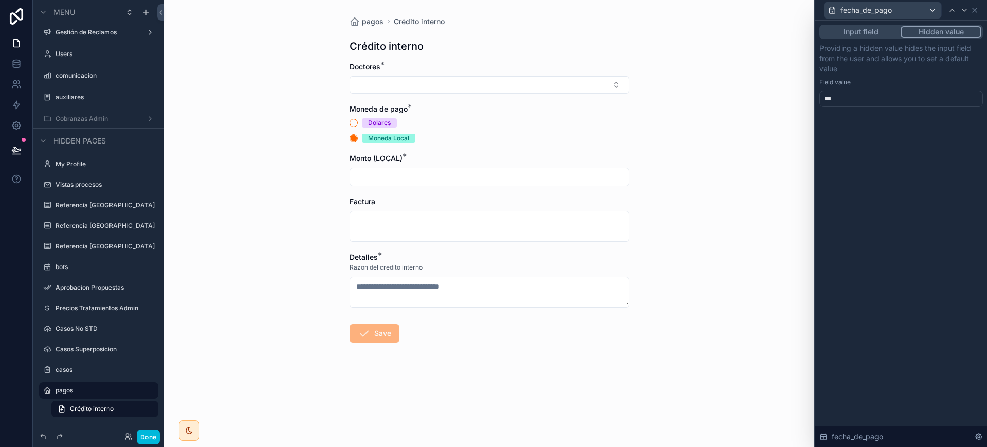
click at [925, 301] on div "Input field Hidden value Providing a hidden value hides the input field from th…" at bounding box center [902, 234] width 172 height 426
click at [976, 10] on icon at bounding box center [975, 10] width 8 height 8
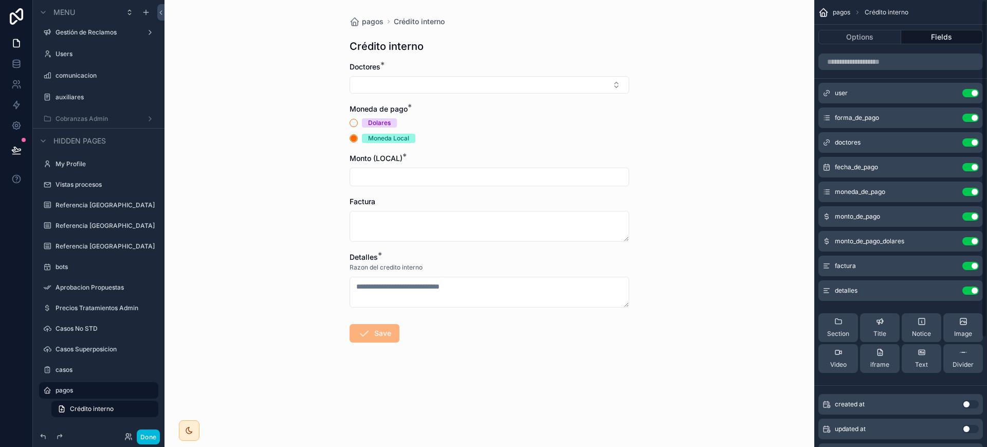
click at [0, 0] on icon "scrollable content" at bounding box center [0, 0] width 0 height 0
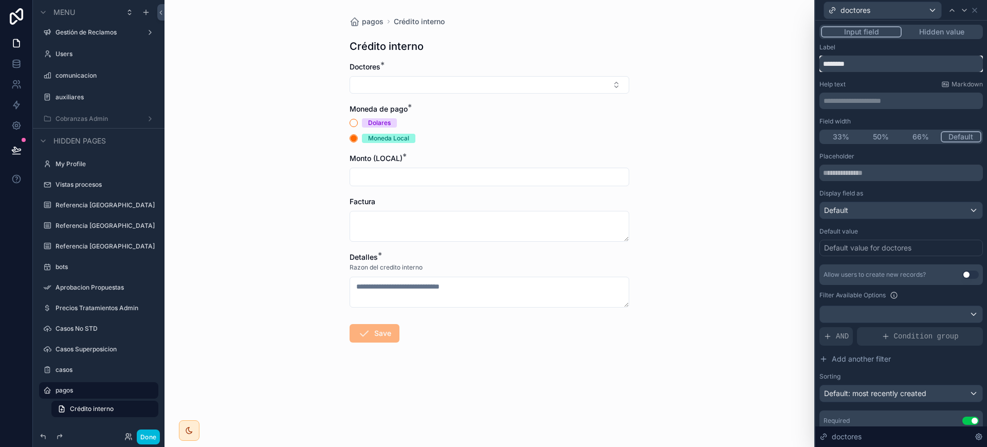
click at [852, 64] on input "********" at bounding box center [902, 64] width 164 height 16
type input "******"
click at [978, 7] on icon at bounding box center [975, 10] width 8 height 8
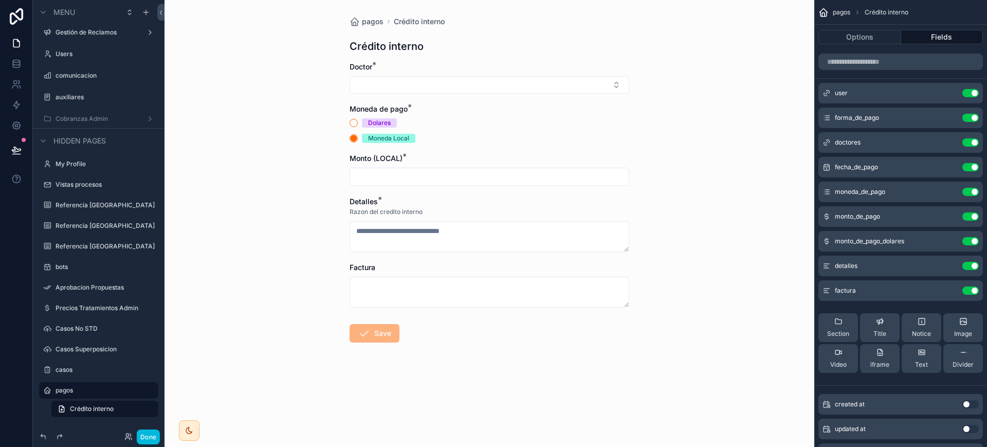
click at [140, 437] on button "Done" at bounding box center [148, 436] width 23 height 15
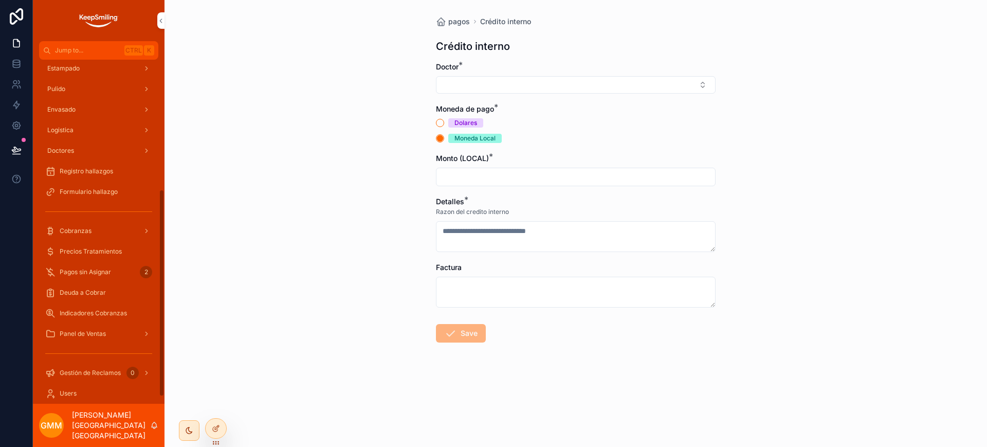
scroll to position [240, 0]
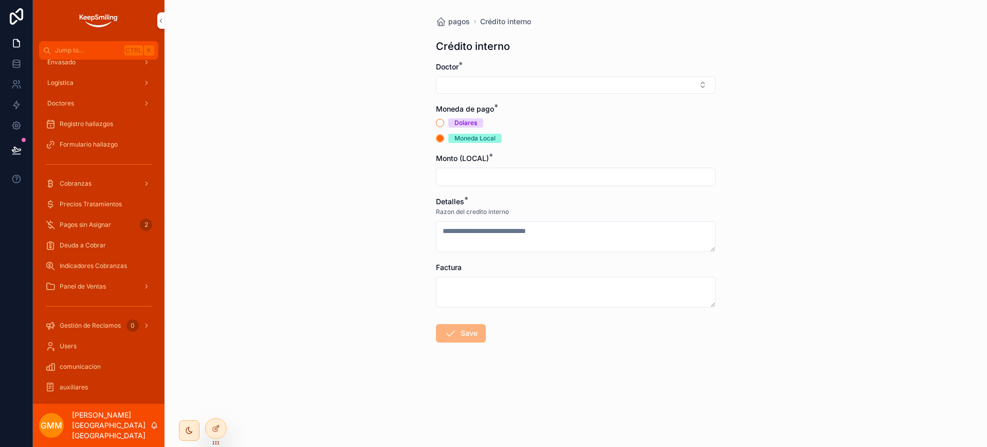
click at [116, 182] on div "Cobranzas" at bounding box center [98, 183] width 107 height 16
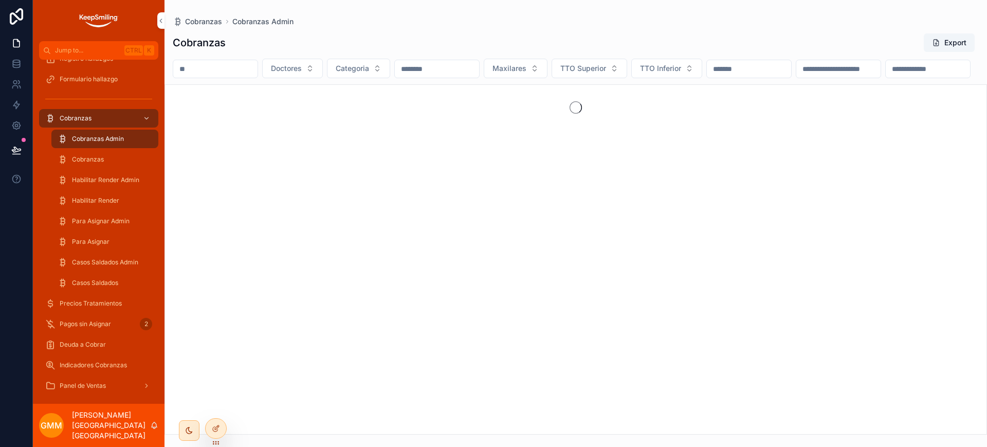
scroll to position [369, 0]
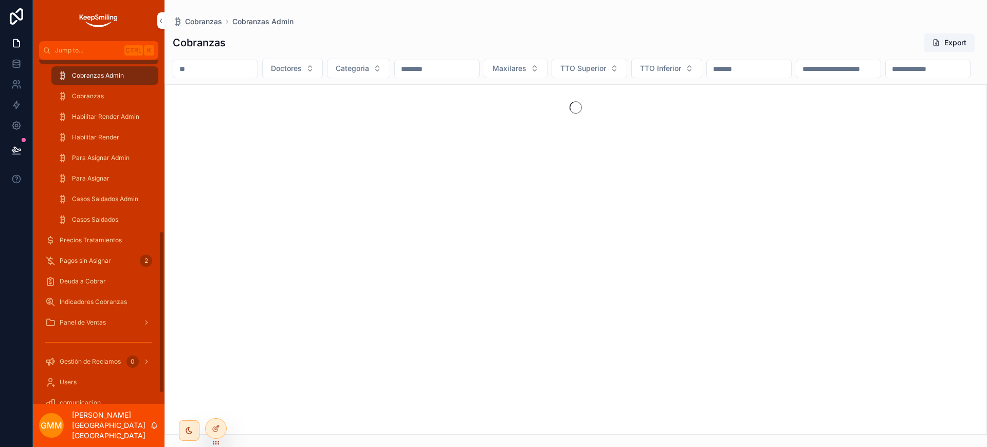
click at [92, 261] on span "Pagos sin Asignar" at bounding box center [85, 261] width 51 height 8
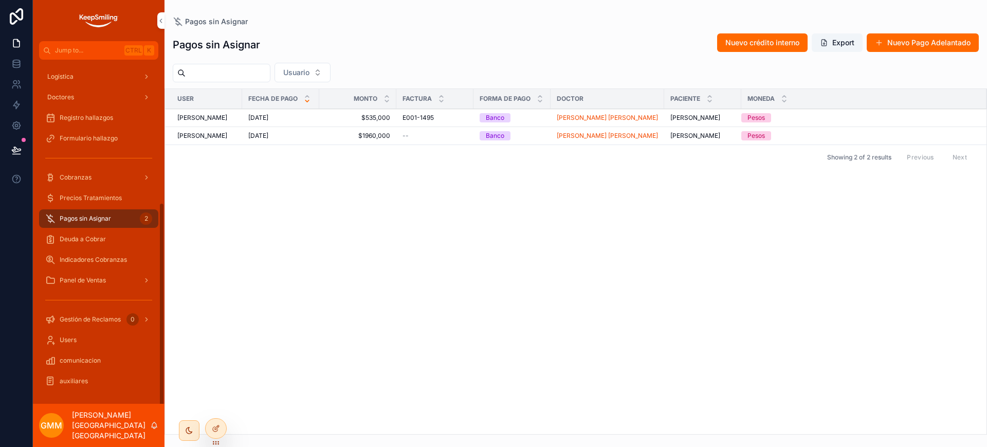
scroll to position [240, 0]
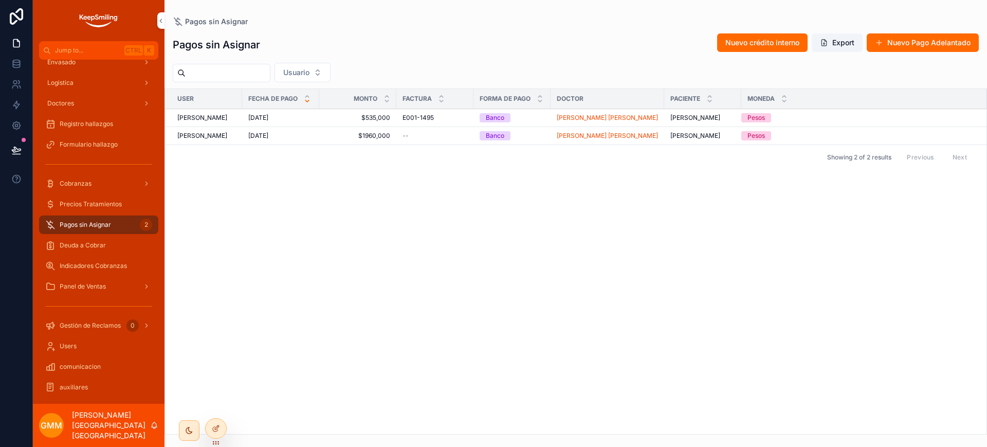
click at [310, 75] on span "Usuario" at bounding box center [296, 72] width 26 height 10
click at [428, 62] on div "Pagos sin Asignar Nuevo crédito interno Export Nuevo Pago Adelantado Usuario Us…" at bounding box center [576, 231] width 823 height 408
click at [112, 185] on div "Cobranzas" at bounding box center [98, 183] width 107 height 16
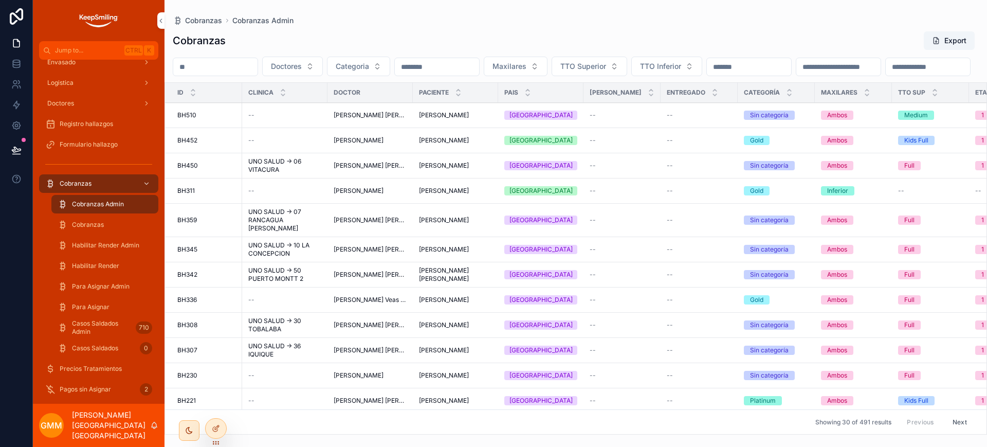
click at [95, 311] on div "Para Asignar" at bounding box center [105, 307] width 95 height 16
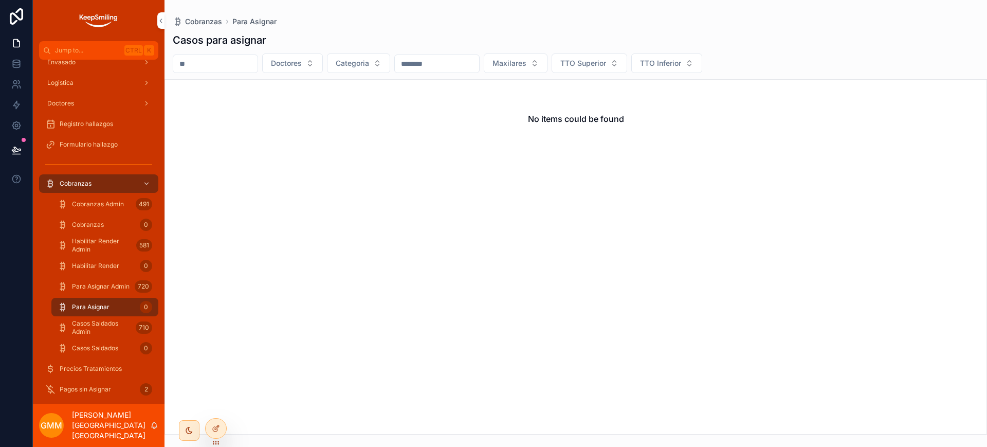
click at [390, 65] on button "Categoria" at bounding box center [358, 63] width 63 height 20
click at [863, 66] on div "Doctores Categoria Maxilares TTO Superior TTO Inferior" at bounding box center [576, 63] width 823 height 20
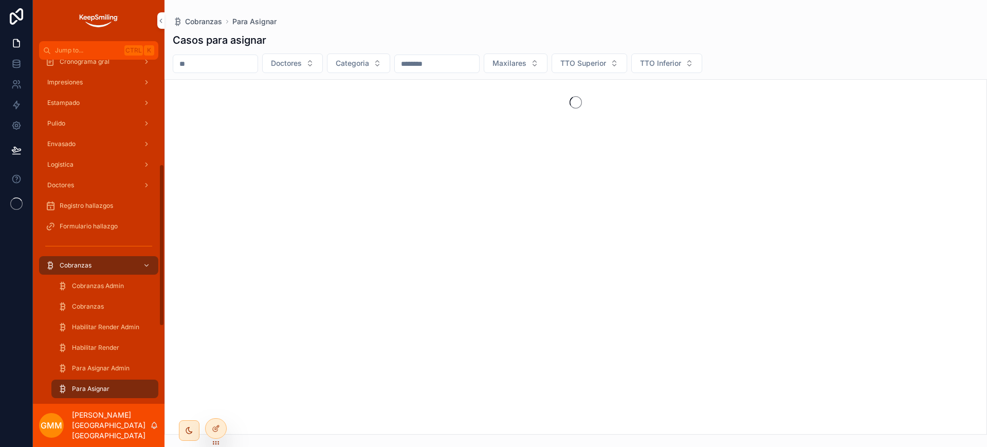
scroll to position [257, 0]
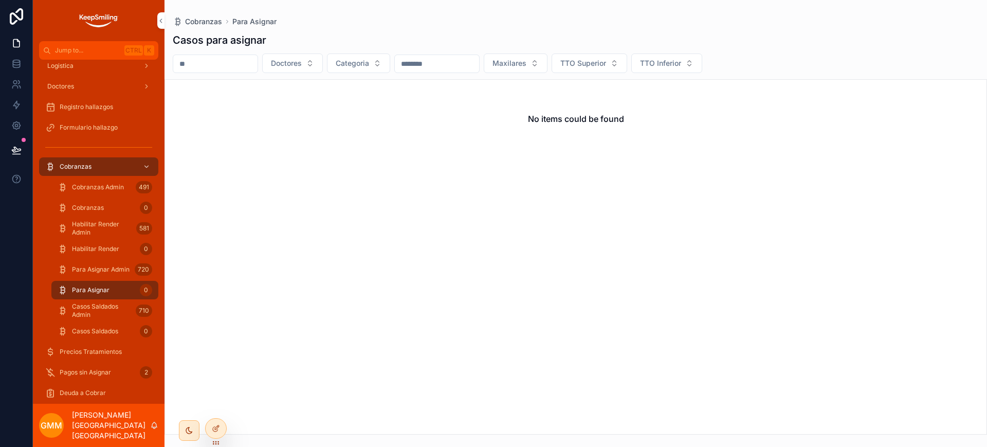
click at [108, 271] on span "Para Asignar Admin" at bounding box center [101, 269] width 58 height 8
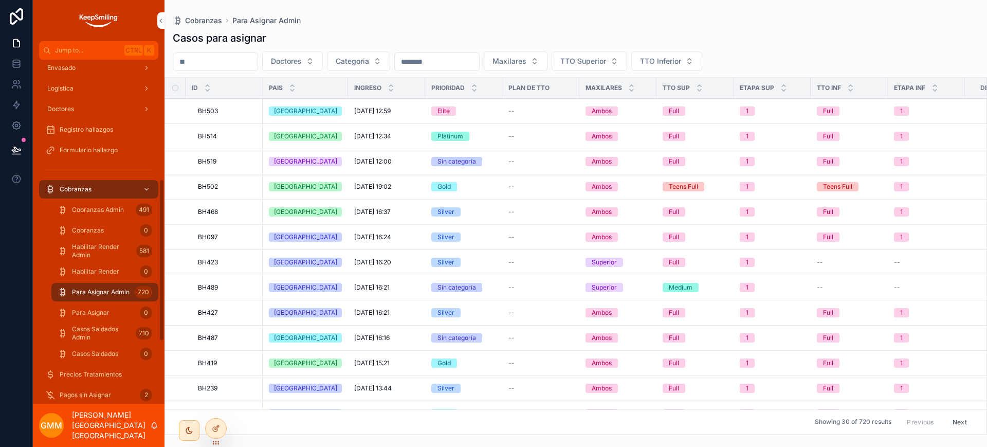
scroll to position [257, 0]
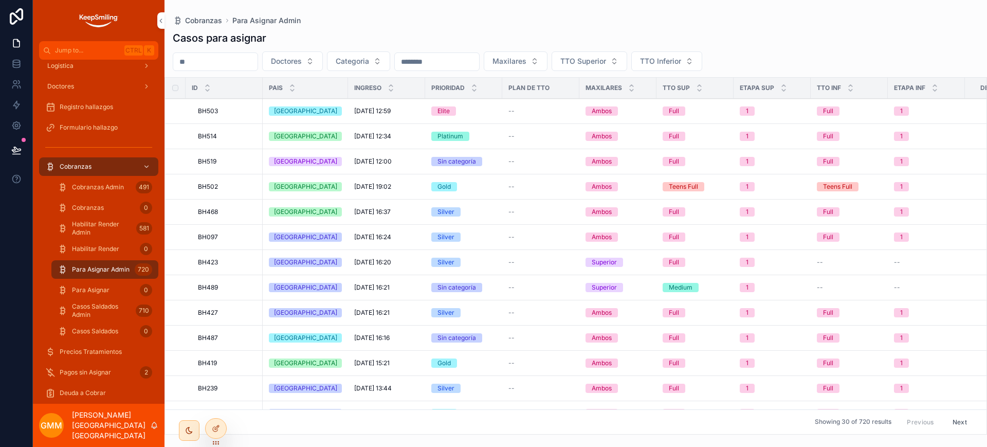
click at [94, 287] on span "Para Asignar" at bounding box center [91, 290] width 38 height 8
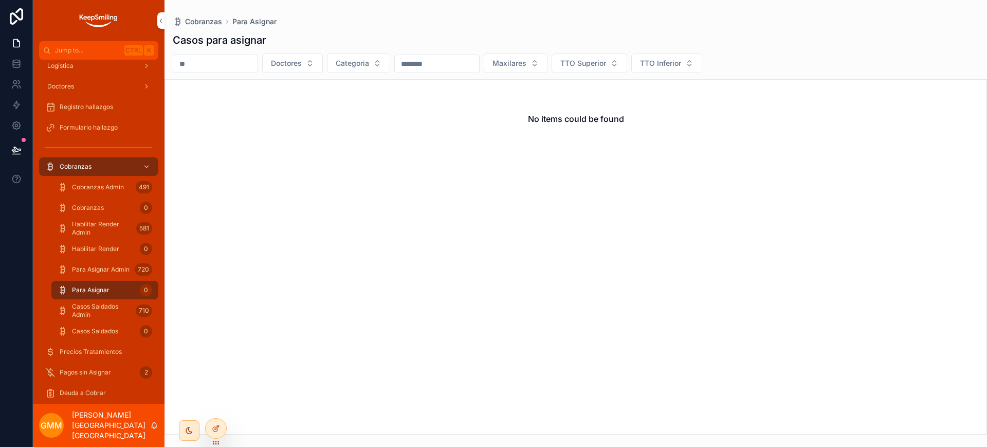
click at [98, 372] on span "Pagos sin Asignar" at bounding box center [85, 372] width 51 height 8
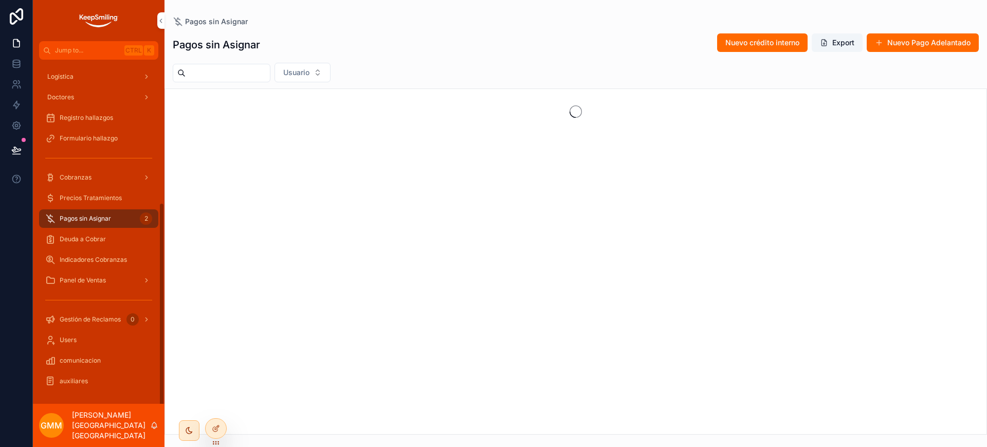
scroll to position [240, 0]
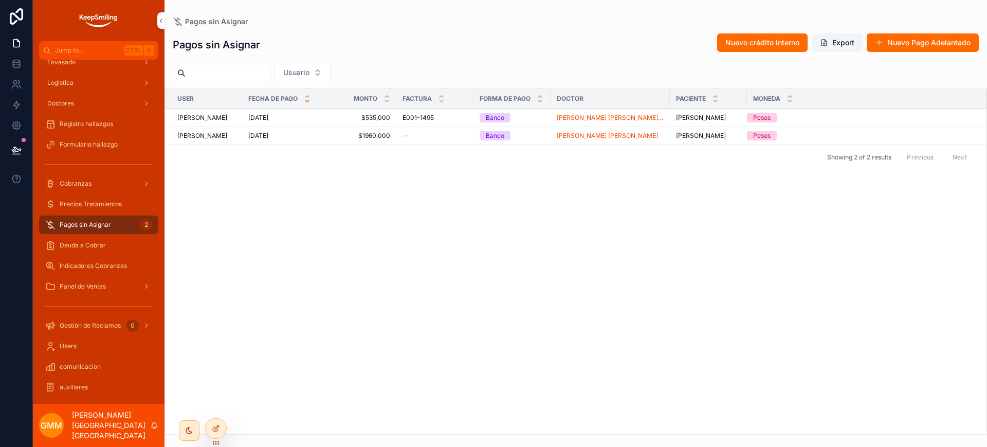
click at [223, 426] on div at bounding box center [216, 429] width 21 height 20
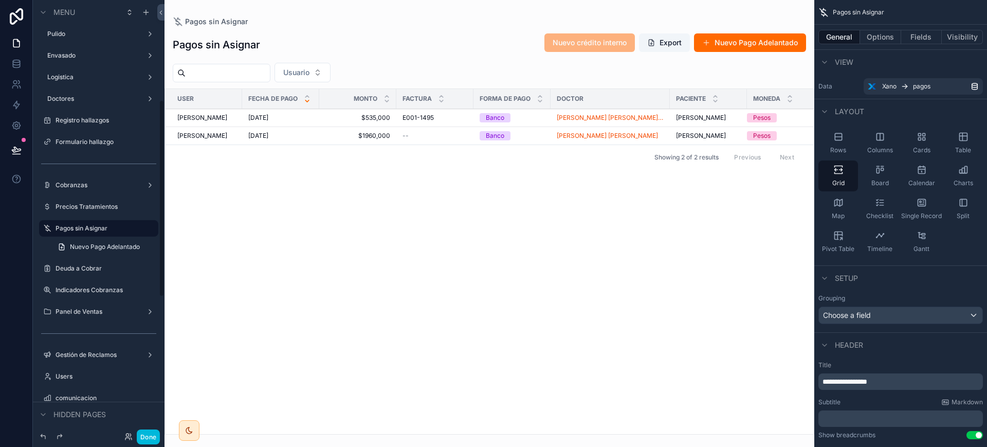
scroll to position [348, 0]
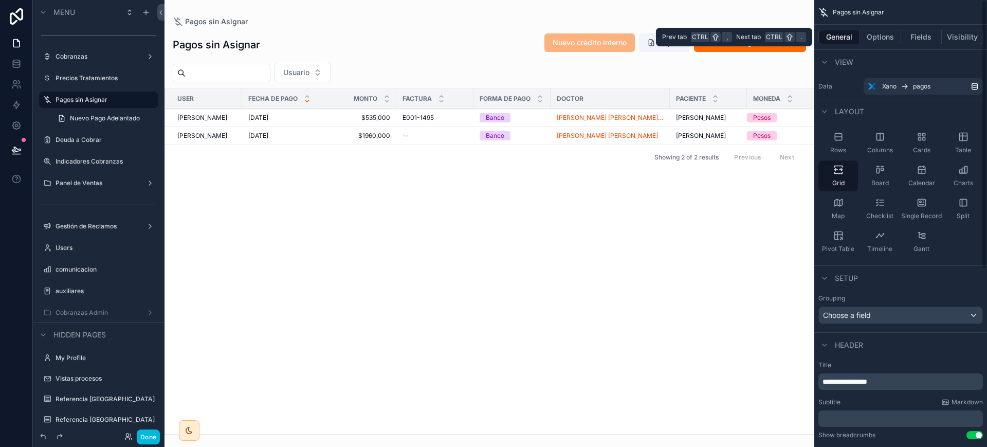
click at [889, 36] on button "Options" at bounding box center [880, 37] width 41 height 14
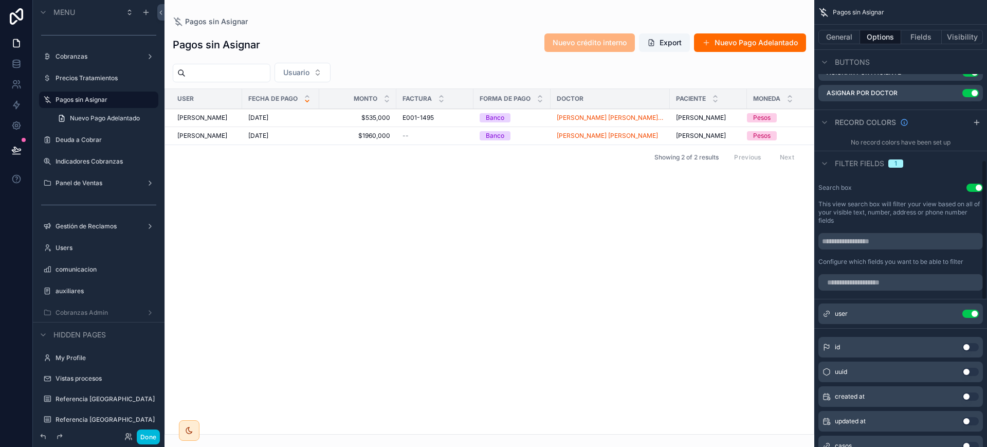
scroll to position [578, 0]
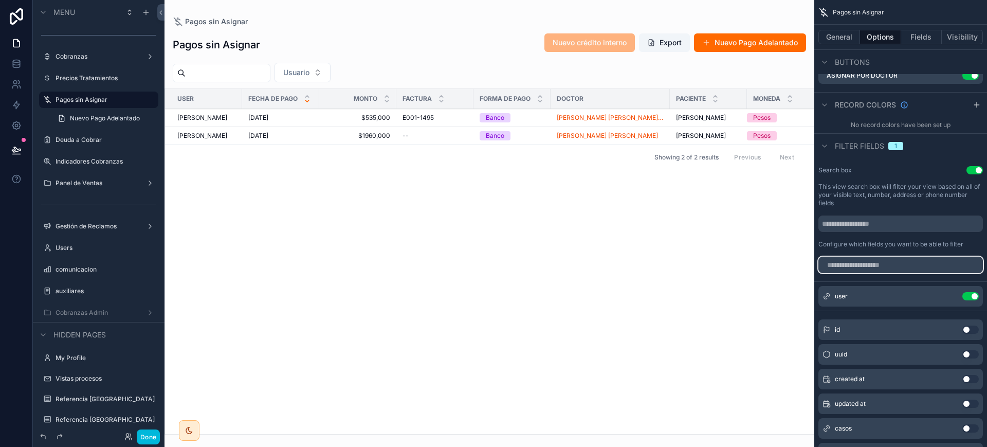
click at [852, 257] on input "scrollable content" at bounding box center [901, 265] width 165 height 16
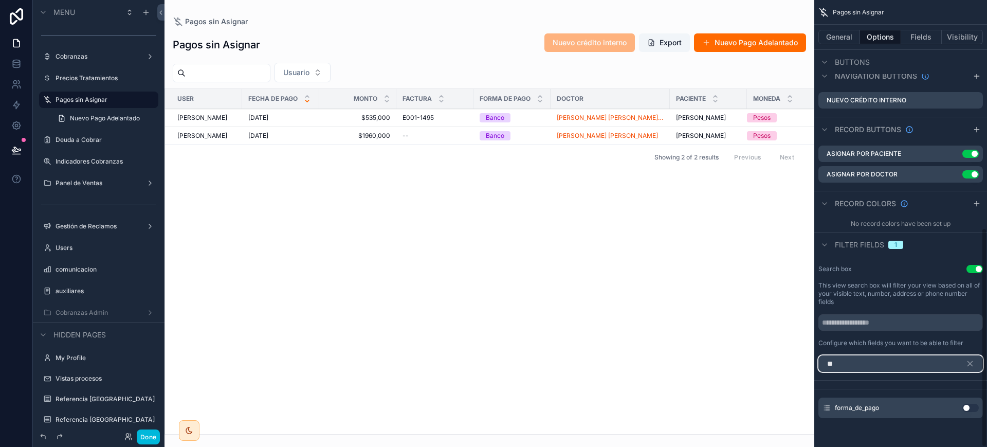
scroll to position [463, 0]
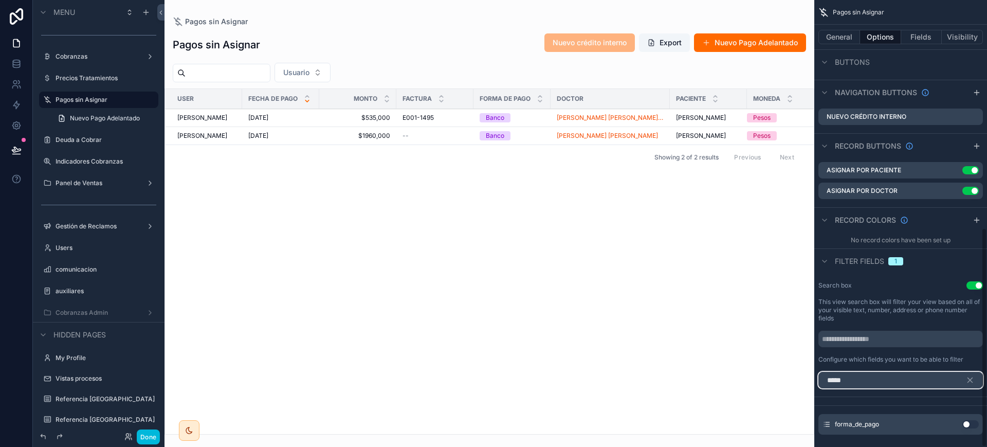
type input "*****"
click at [973, 420] on button "Use setting" at bounding box center [971, 424] width 16 height 8
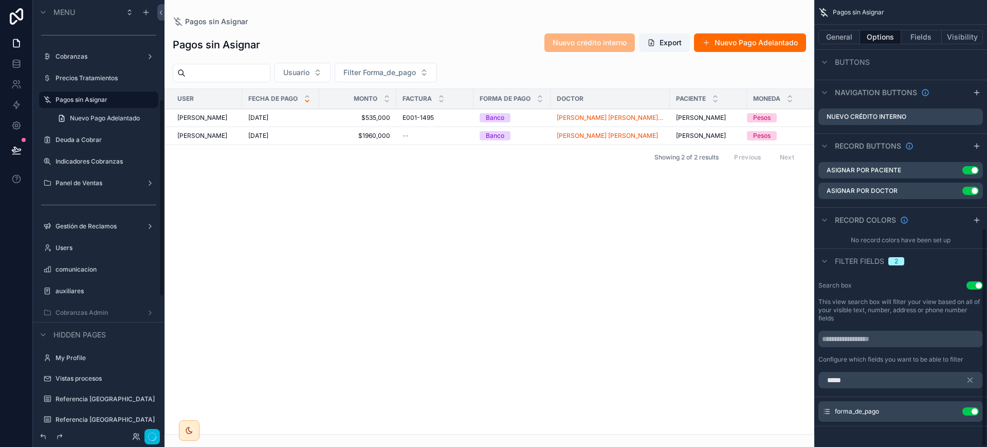
scroll to position [219, 0]
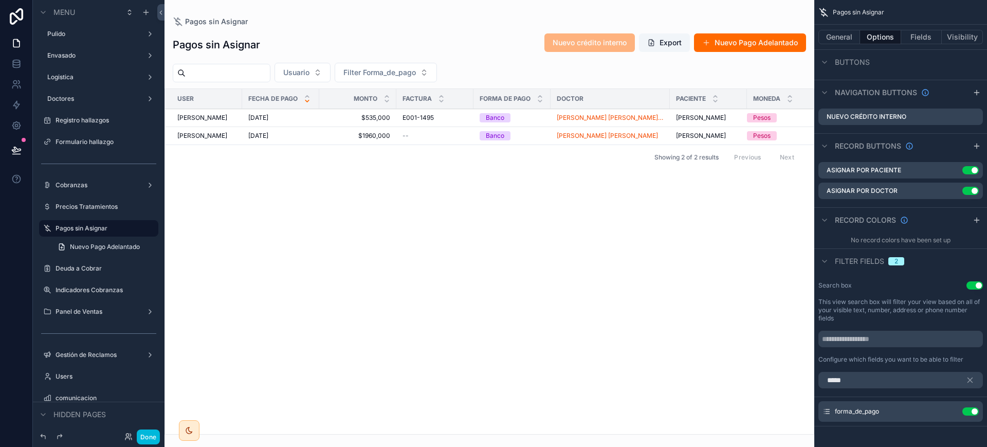
click at [0, 0] on icon "scrollable content" at bounding box center [0, 0] width 0 height 0
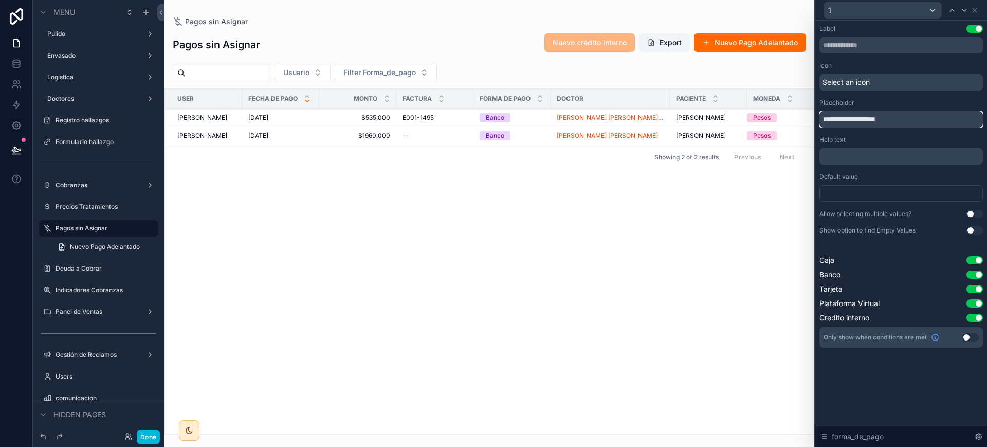
drag, startPoint x: 843, startPoint y: 118, endPoint x: 719, endPoint y: 117, distance: 123.9
click at [719, 117] on div "**********" at bounding box center [493, 223] width 987 height 447
click at [850, 119] on input "**********" at bounding box center [902, 119] width 164 height 16
click at [856, 121] on input "**********" at bounding box center [902, 119] width 164 height 16
type input "**********"
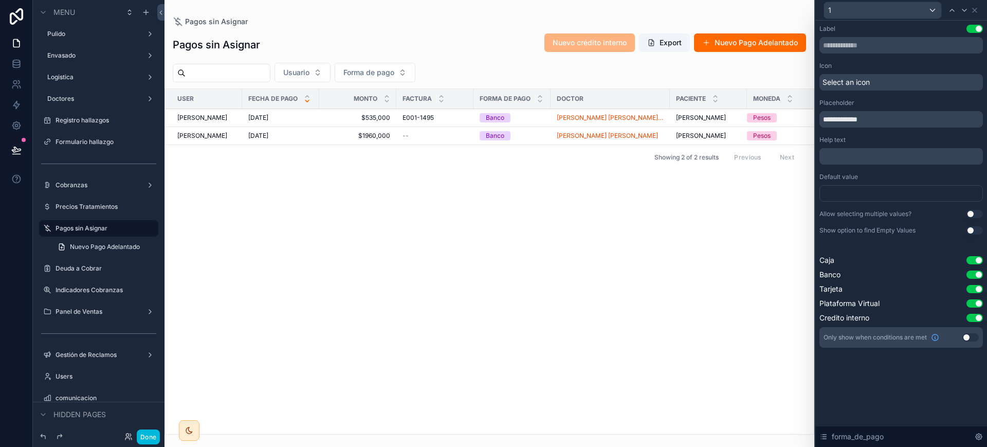
click at [980, 263] on button "Use setting" at bounding box center [975, 260] width 16 height 8
click at [980, 273] on button "Use setting" at bounding box center [975, 274] width 16 height 8
click at [980, 288] on button "Use setting" at bounding box center [975, 289] width 16 height 8
click at [979, 305] on button "Use setting" at bounding box center [975, 303] width 16 height 8
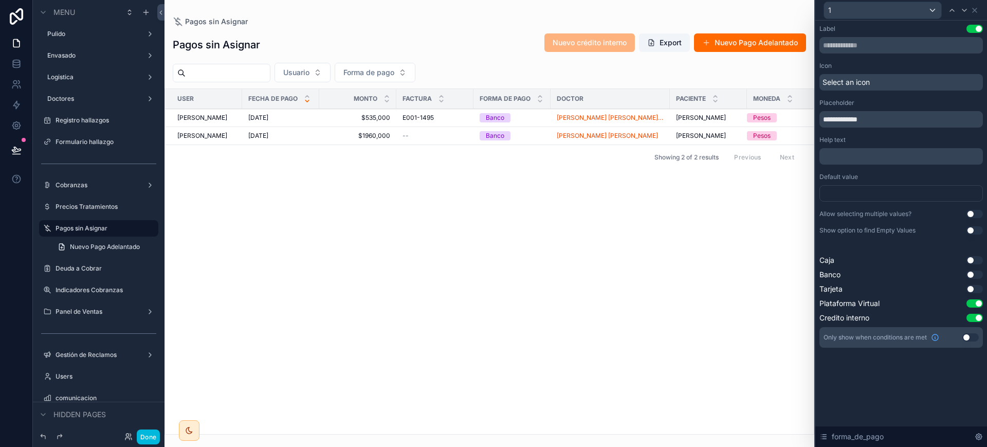
click at [979, 290] on button "Use setting" at bounding box center [975, 289] width 16 height 8
click at [979, 275] on button "Use setting" at bounding box center [975, 274] width 16 height 8
click at [979, 261] on button "Use setting" at bounding box center [975, 260] width 16 height 8
click at [150, 442] on button "Done" at bounding box center [148, 436] width 23 height 15
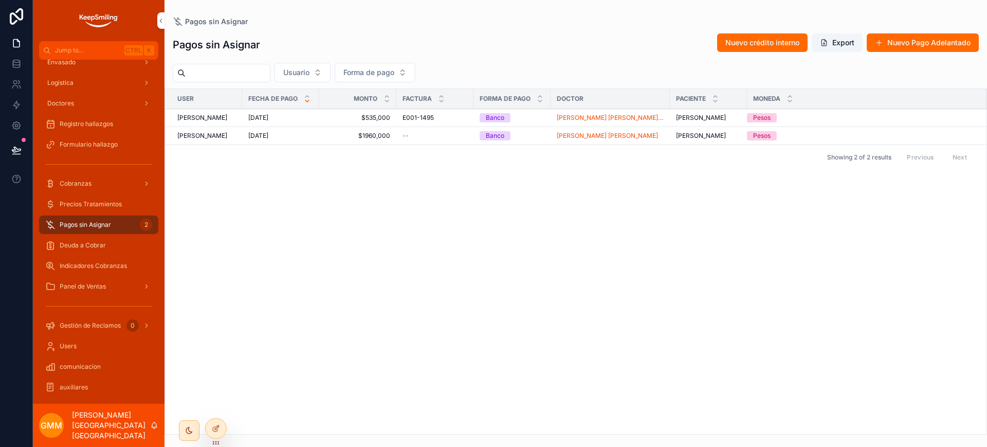
click at [394, 74] on span "Forma de pago" at bounding box center [368, 72] width 51 height 10
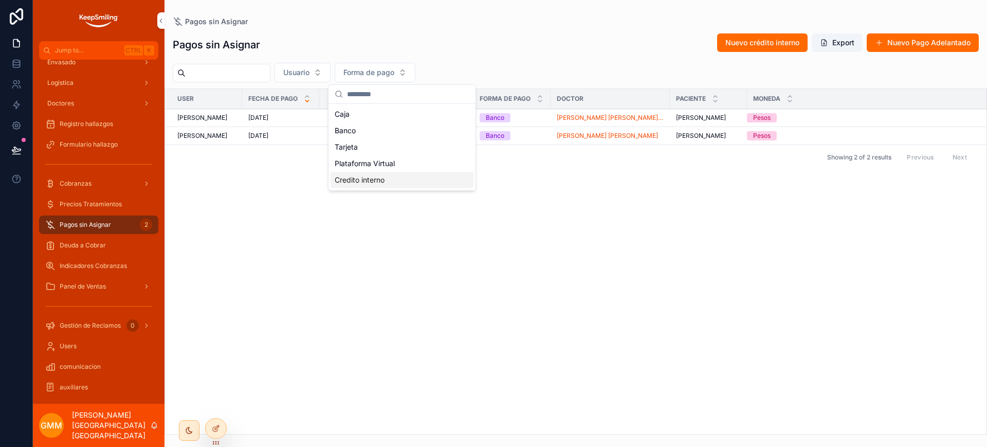
click at [378, 178] on div "Credito interno" at bounding box center [402, 180] width 143 height 16
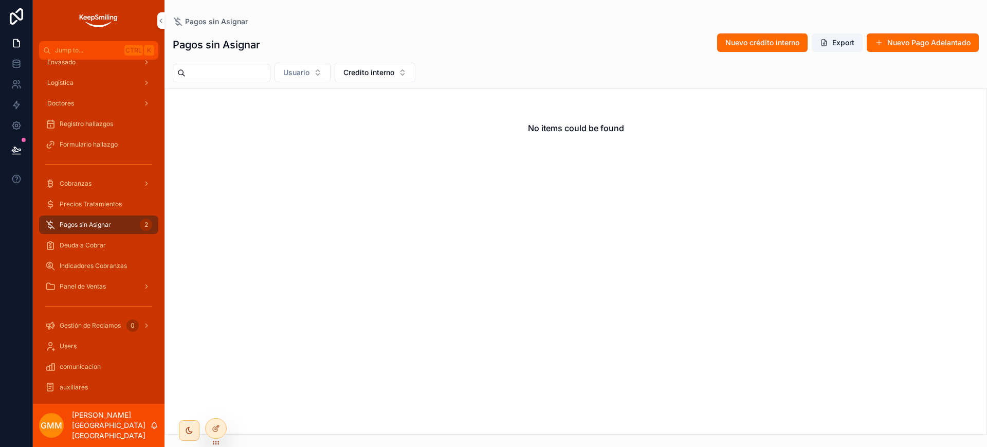
click at [415, 69] on button "Credito interno" at bounding box center [375, 73] width 81 height 20
click at [410, 115] on div "None" at bounding box center [402, 114] width 143 height 16
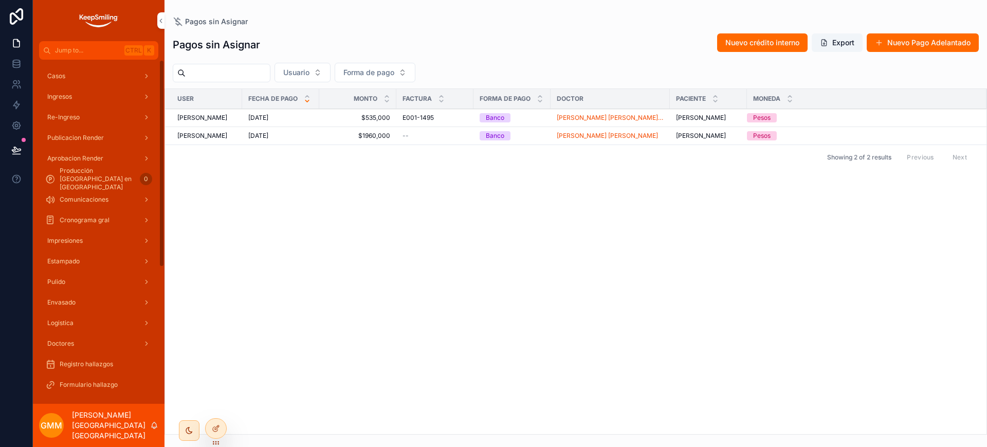
drag, startPoint x: 135, startPoint y: 66, endPoint x: 161, endPoint y: 61, distance: 26.8
click at [136, 67] on link "Casos" at bounding box center [98, 76] width 119 height 19
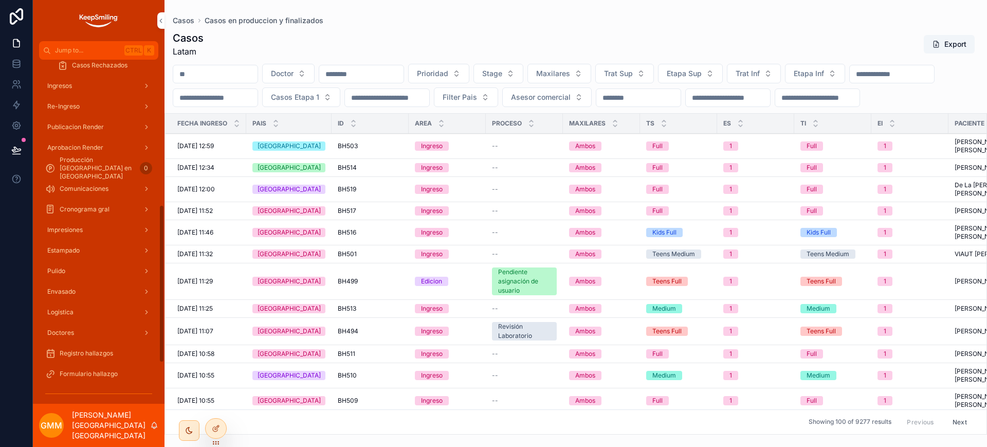
scroll to position [425, 0]
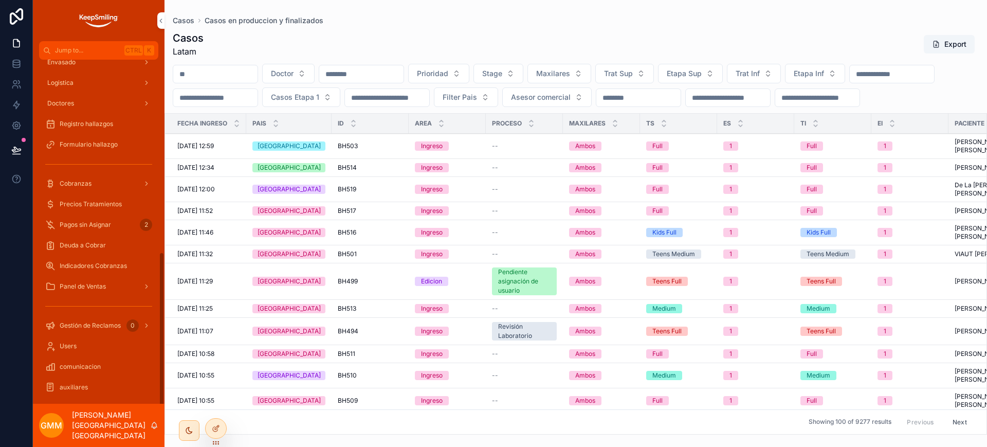
click at [124, 191] on div "Cobranzas" at bounding box center [98, 183] width 107 height 16
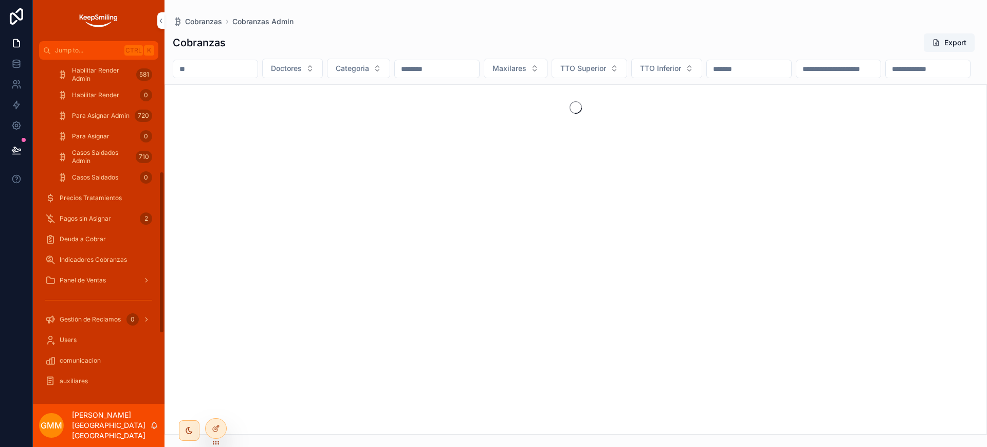
scroll to position [240, 0]
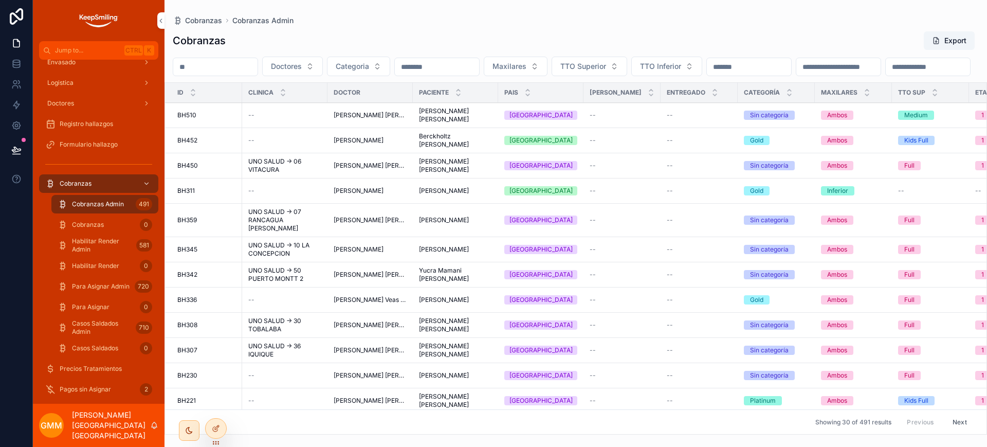
click at [115, 211] on div "Cobranzas Admin 491" at bounding box center [105, 204] width 95 height 16
click at [115, 226] on div "Cobranzas 0" at bounding box center [105, 224] width 95 height 16
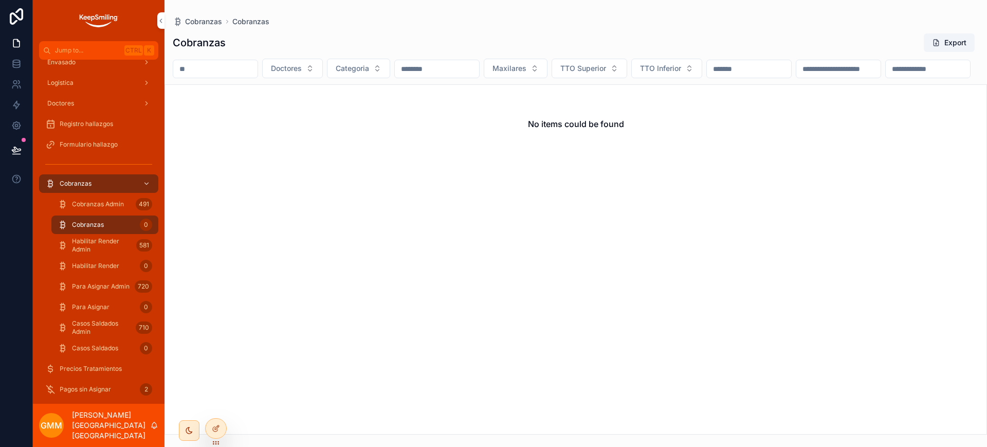
click at [117, 238] on span "Habilitar Render Admin" at bounding box center [102, 245] width 60 height 16
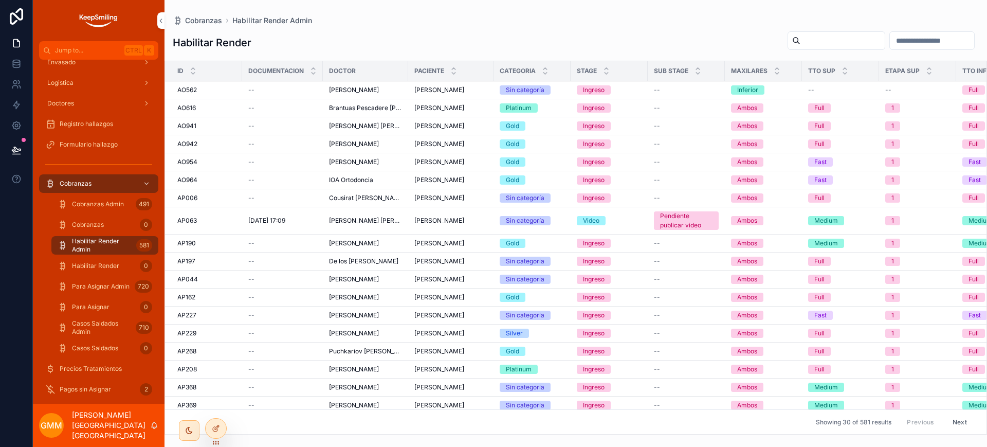
click at [133, 276] on div "Para Asignar Admin 720" at bounding box center [104, 286] width 119 height 21
click at [134, 271] on div "Habilitar Render 0" at bounding box center [105, 266] width 95 height 16
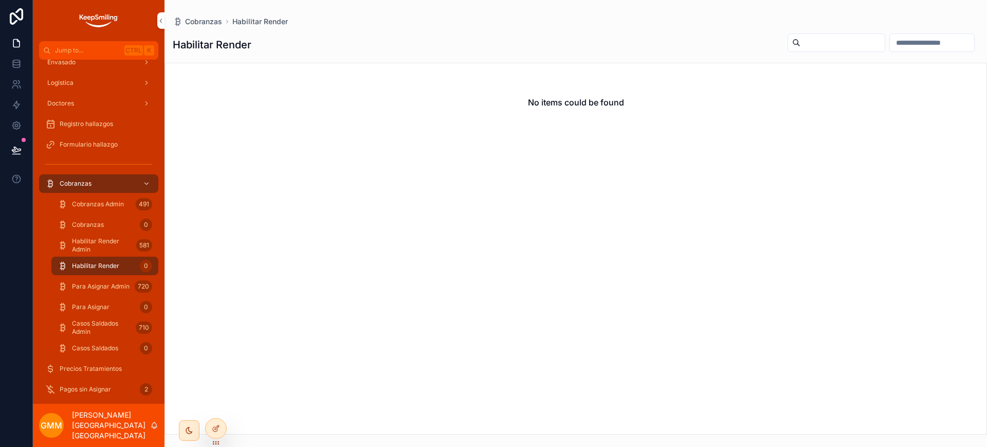
click at [125, 284] on span "Para Asignar Admin" at bounding box center [101, 286] width 58 height 8
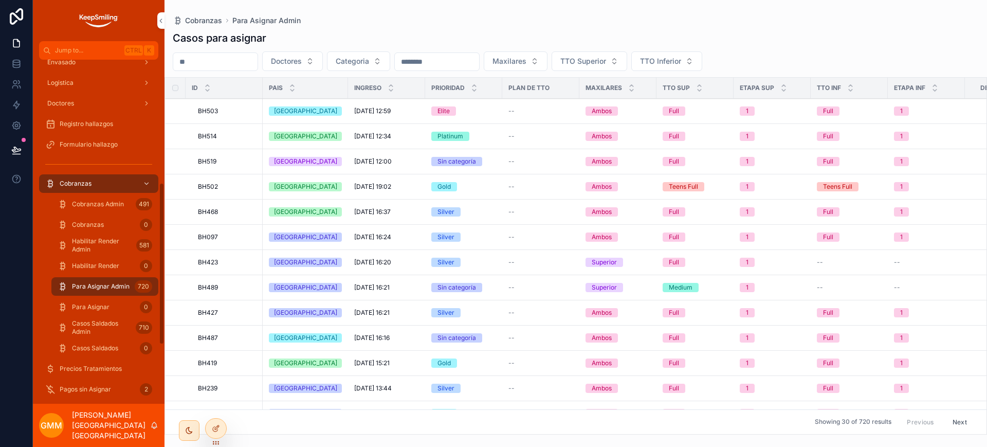
scroll to position [304, 0]
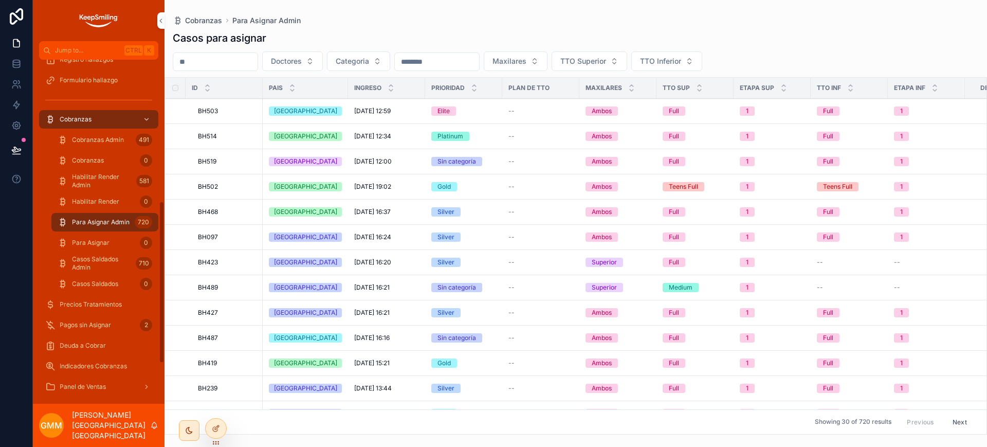
click at [125, 254] on link "Casos Saldados Admin 710" at bounding box center [104, 263] width 107 height 19
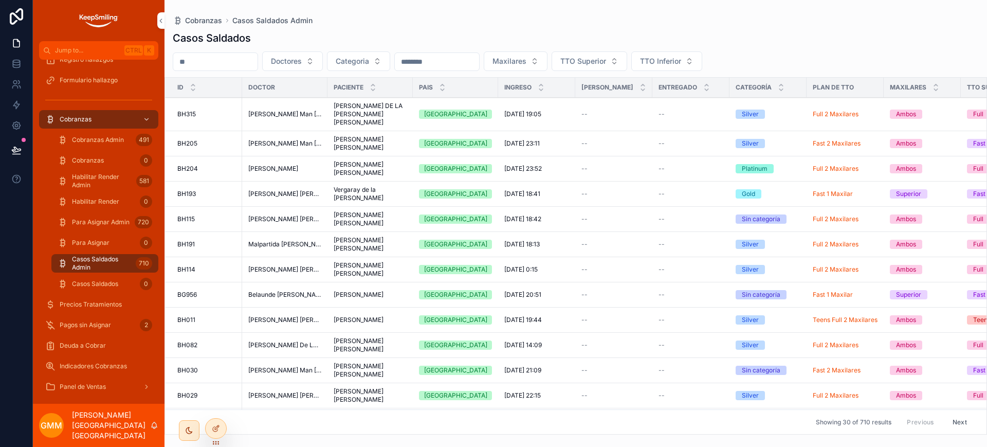
click at [128, 245] on div "Para Asignar 0" at bounding box center [105, 242] width 95 height 16
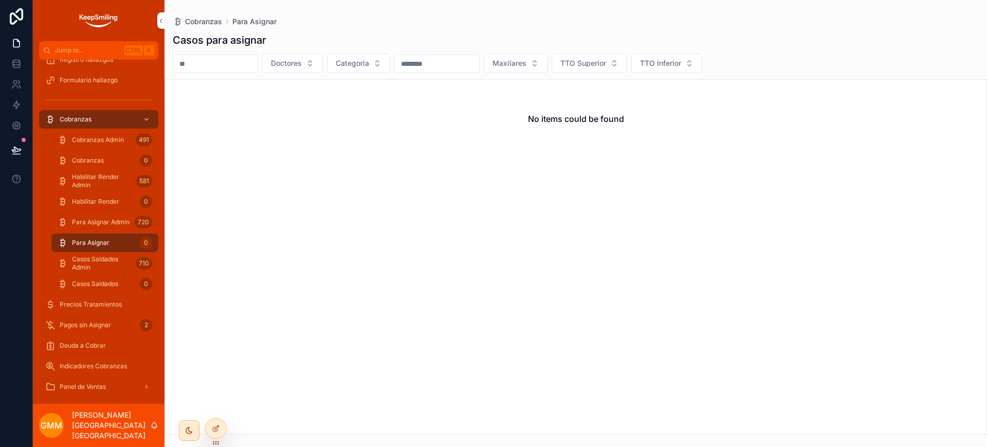
click at [109, 283] on span "Casos Saldados" at bounding box center [95, 284] width 46 height 8
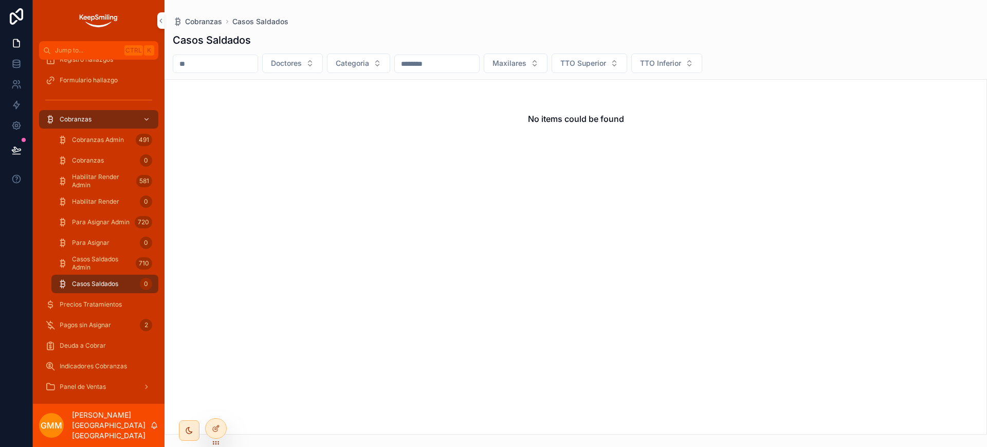
click at [105, 330] on div "Pagos sin Asignar 2" at bounding box center [98, 325] width 107 height 16
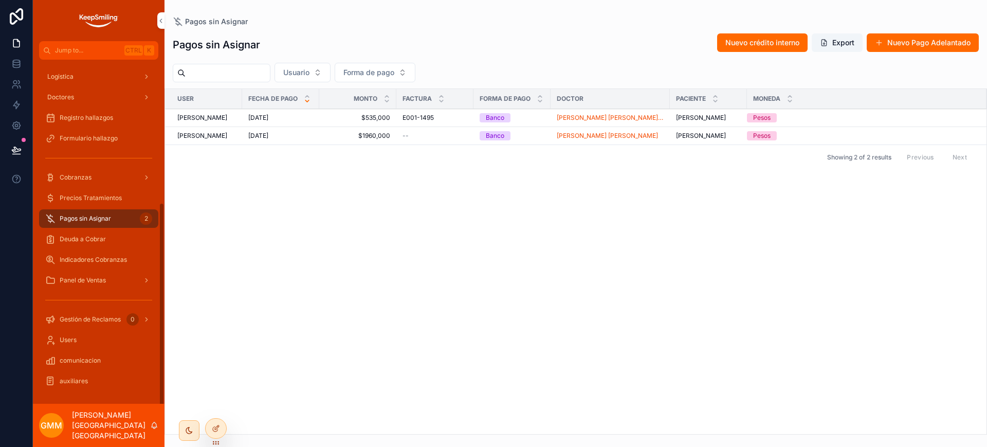
scroll to position [240, 0]
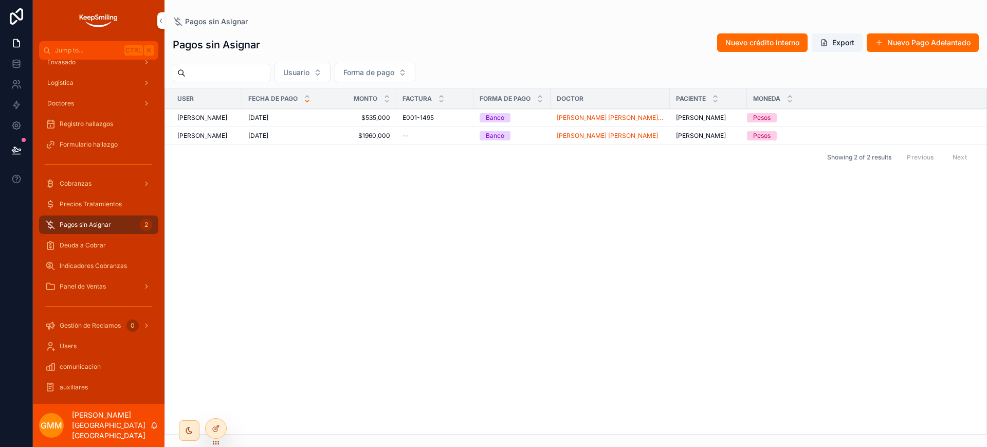
click at [90, 197] on div "Precios Tratamientos" at bounding box center [98, 204] width 107 height 16
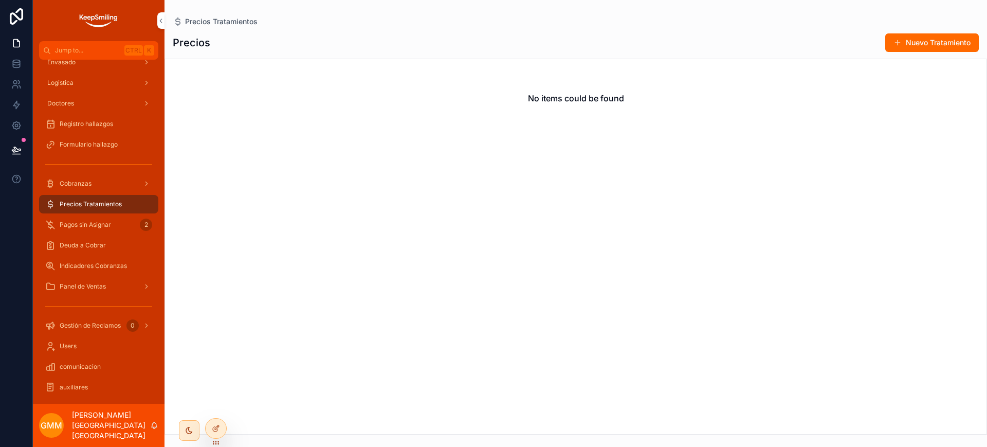
click at [0, 0] on icon at bounding box center [0, 0] width 0 height 0
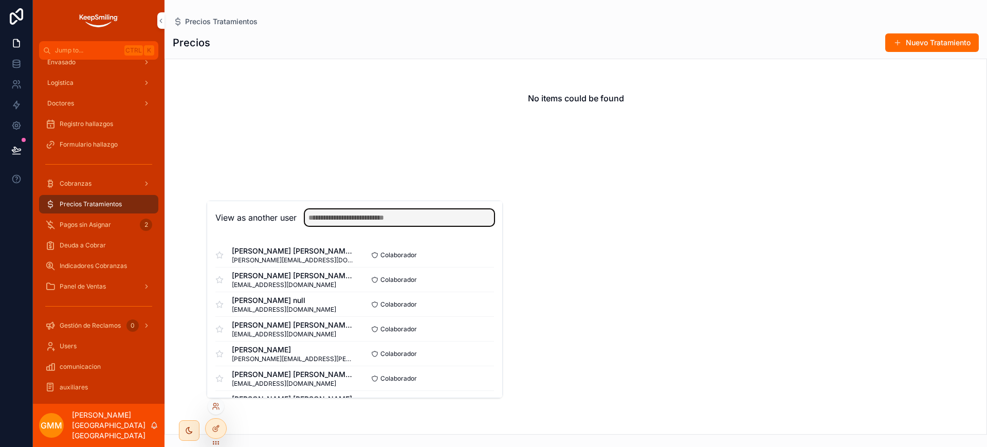
click at [356, 224] on input "text" at bounding box center [399, 217] width 189 height 16
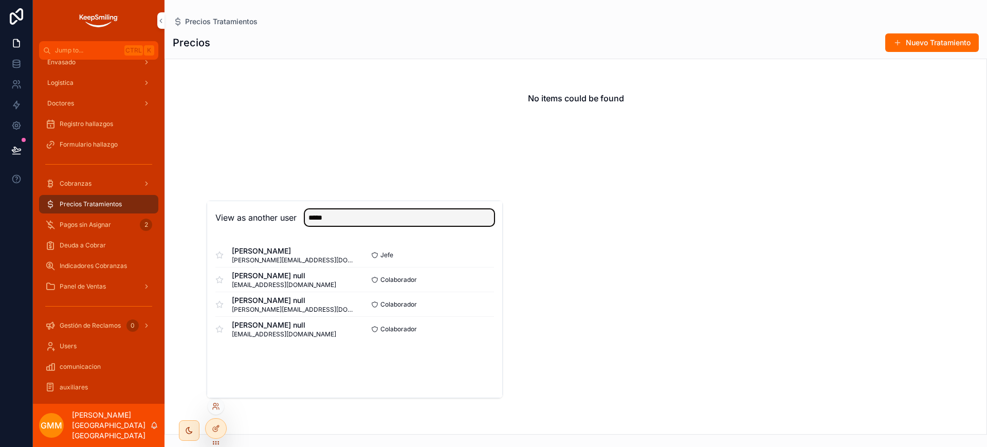
type input "*****"
click at [0, 0] on button "Select" at bounding box center [0, 0] width 0 height 0
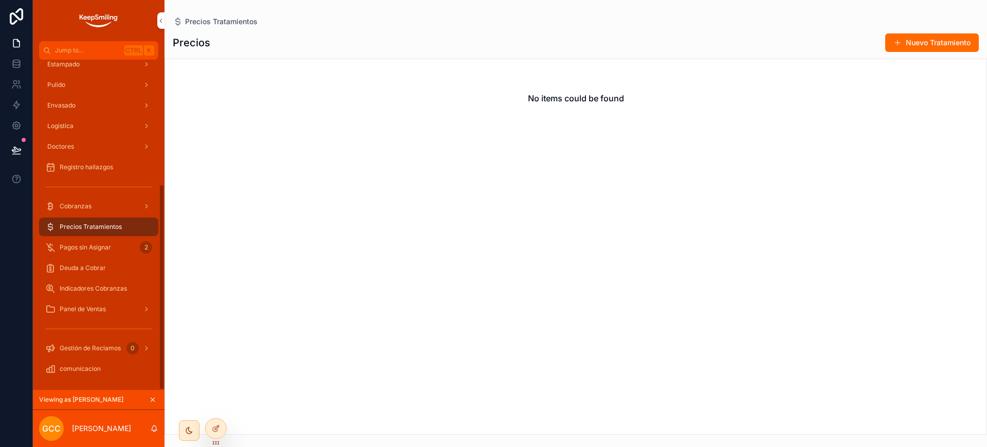
scroll to position [198, 0]
click at [0, 0] on icon at bounding box center [0, 0] width 0 height 0
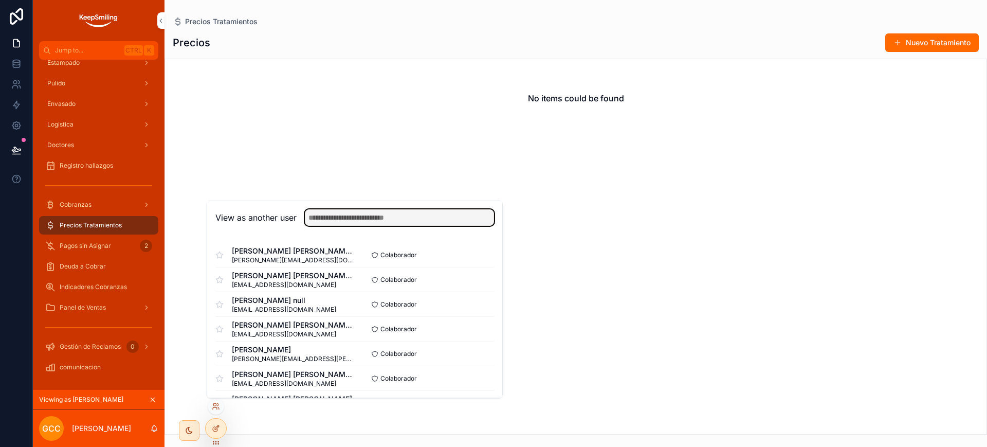
click at [335, 223] on input "text" at bounding box center [399, 217] width 189 height 16
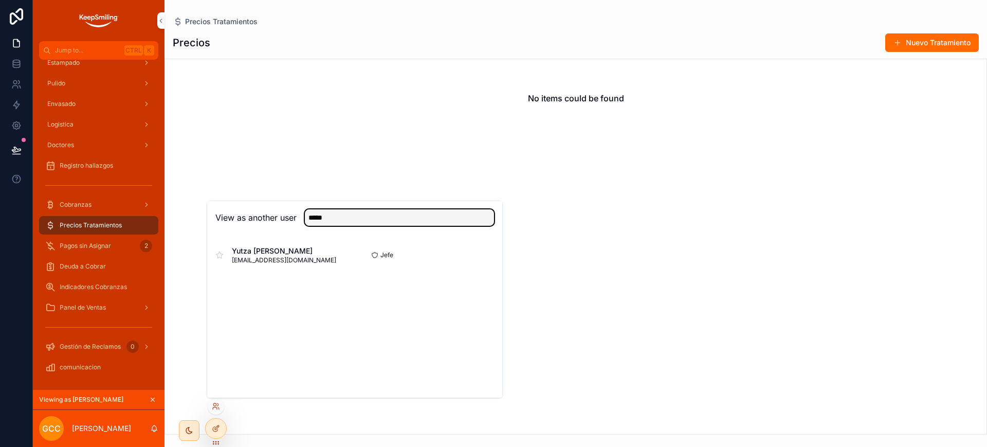
type input "*****"
click at [0, 0] on button "Select" at bounding box center [0, 0] width 0 height 0
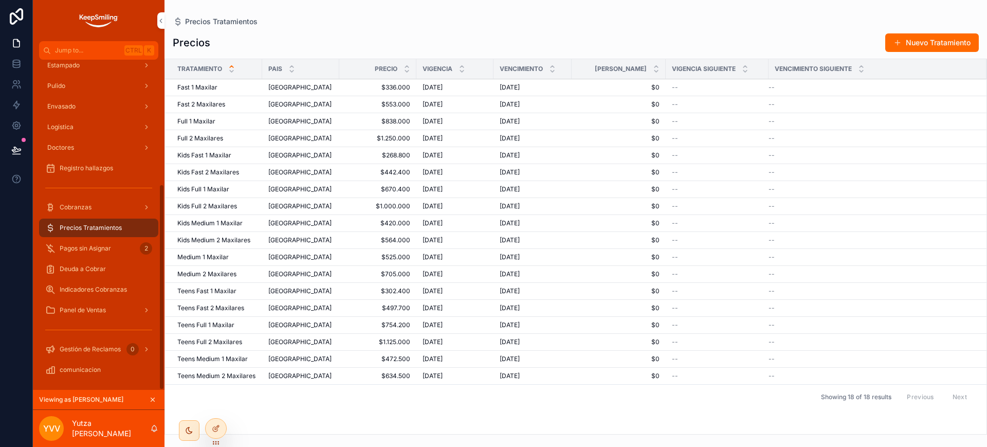
scroll to position [198, 0]
click at [0, 0] on icon at bounding box center [0, 0] width 0 height 0
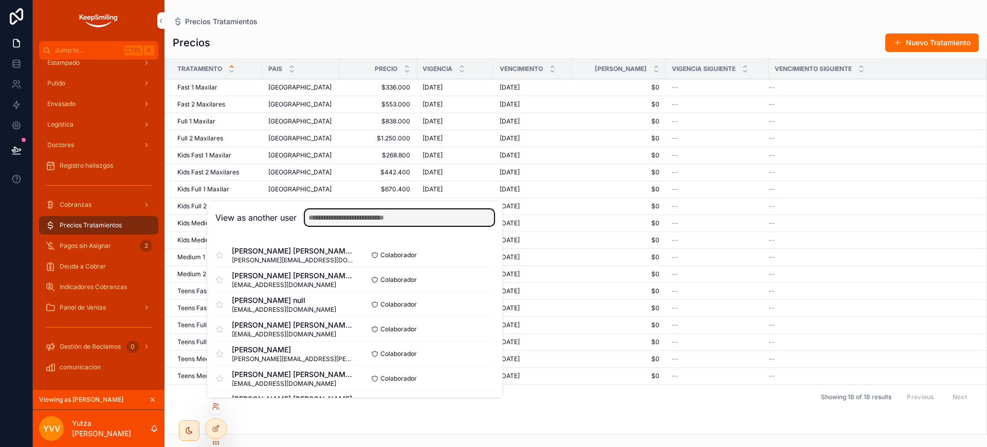
click at [335, 216] on input "text" at bounding box center [399, 217] width 189 height 16
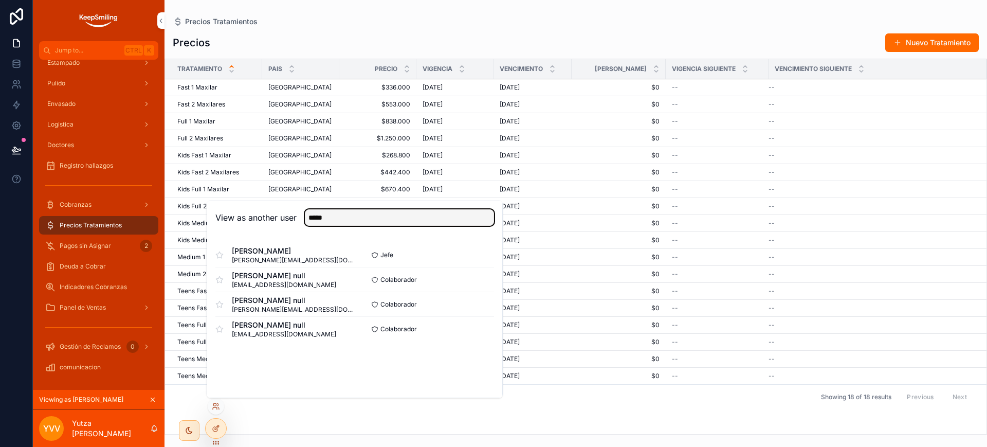
type input "*****"
click at [0, 0] on button "Select" at bounding box center [0, 0] width 0 height 0
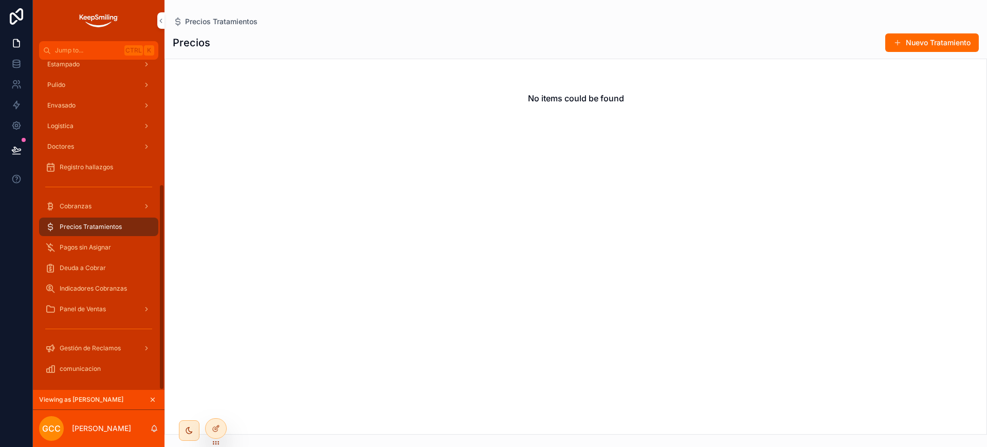
scroll to position [198, 0]
click at [155, 398] on icon "scrollable content" at bounding box center [153, 400] width 4 height 4
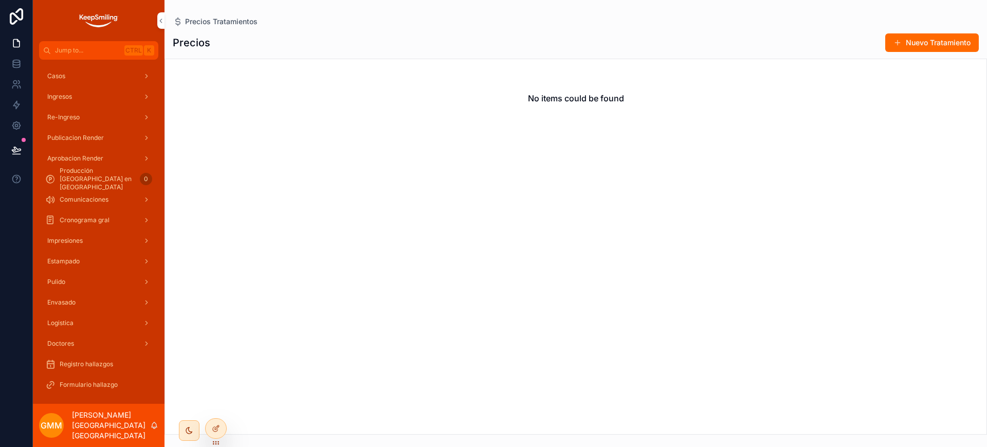
click at [118, 70] on div "Casos" at bounding box center [98, 76] width 107 height 16
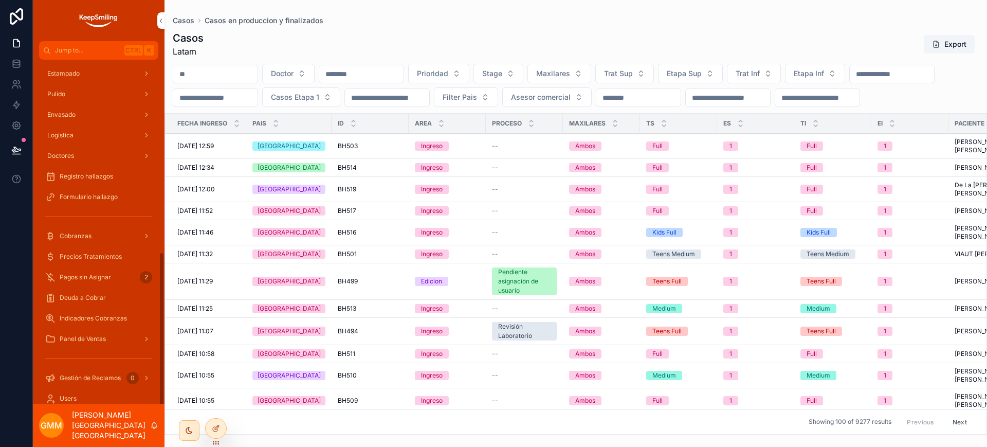
scroll to position [425, 0]
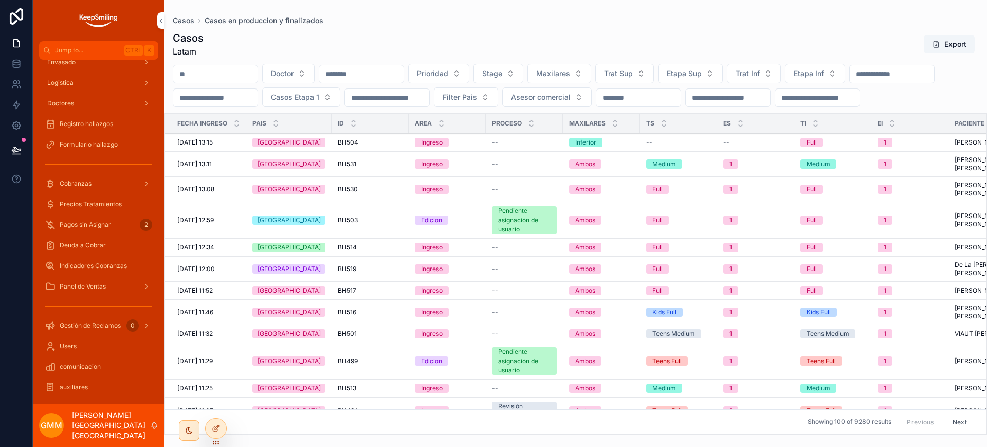
click at [115, 225] on div "Pagos sin Asignar 2" at bounding box center [98, 224] width 107 height 16
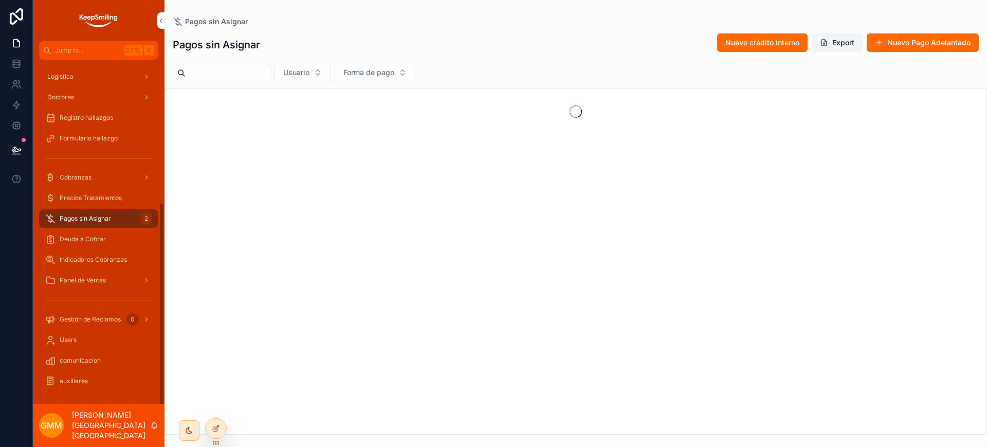
scroll to position [240, 0]
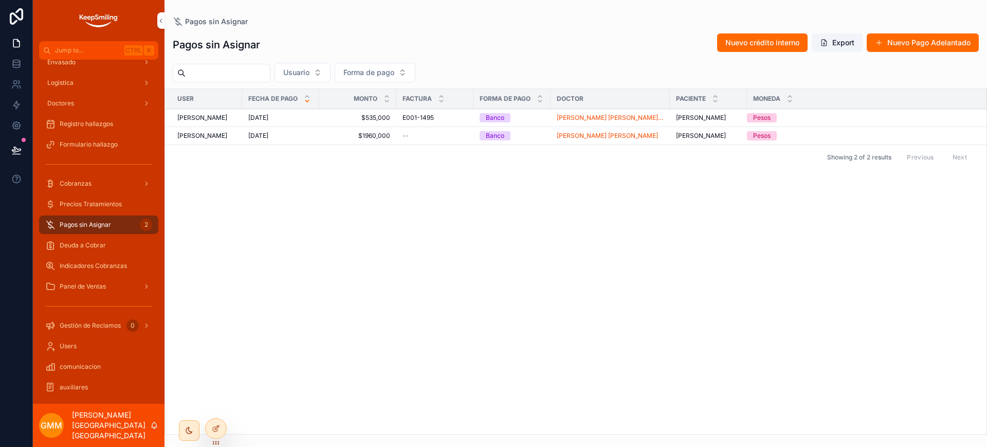
click at [780, 43] on span "Nuevo crédito interno" at bounding box center [763, 43] width 74 height 10
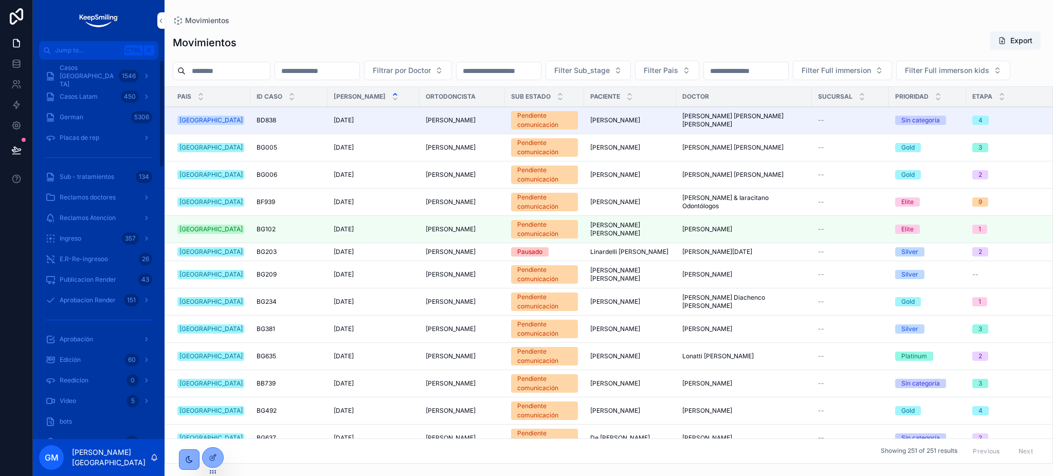
click at [84, 69] on div "Casos Argentina 1546" at bounding box center [98, 76] width 107 height 16
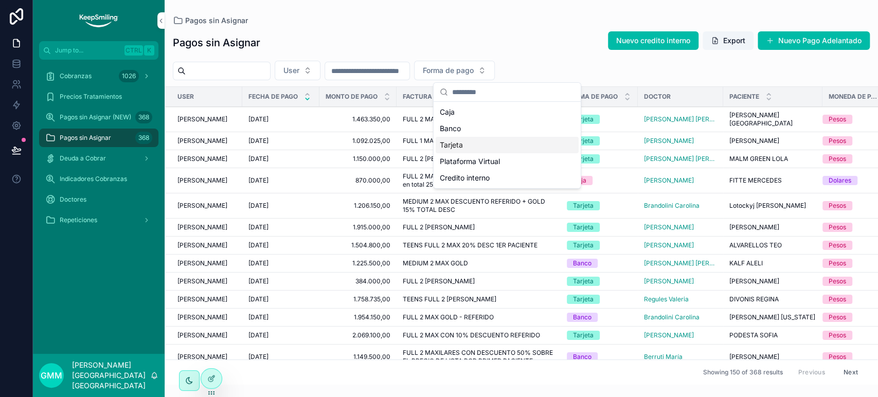
click at [642, 35] on span "Nuevo credito interno" at bounding box center [653, 40] width 74 height 10
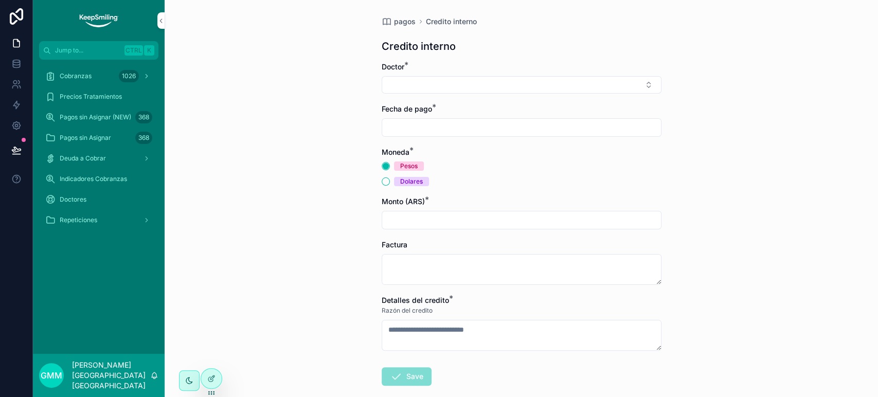
click at [213, 373] on div at bounding box center [211, 379] width 21 height 20
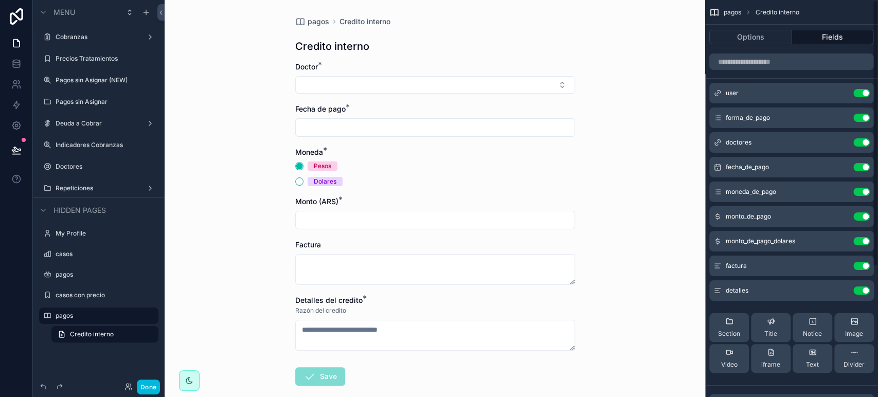
click at [434, 135] on div "scrollable content" at bounding box center [435, 127] width 280 height 19
click at [0, 0] on icon "scrollable content" at bounding box center [0, 0] width 0 height 0
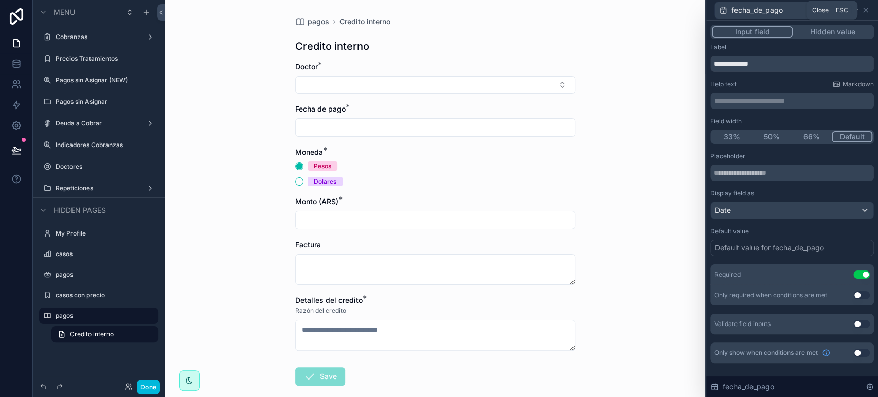
click at [867, 9] on icon at bounding box center [865, 10] width 8 height 8
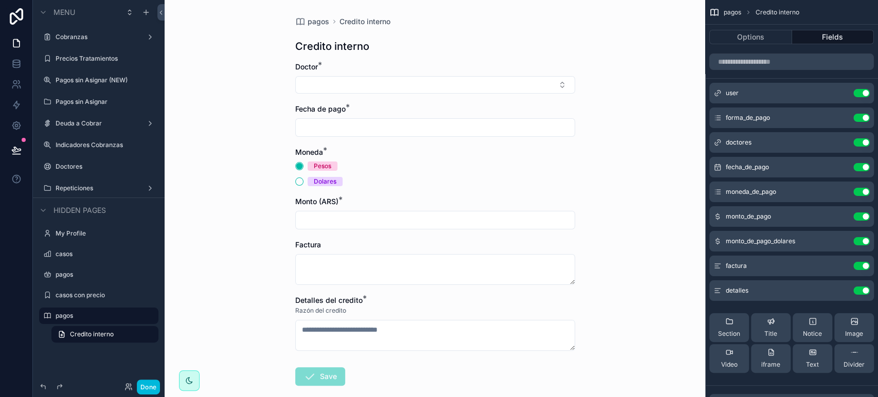
click at [0, 0] on icon "scrollable content" at bounding box center [0, 0] width 0 height 0
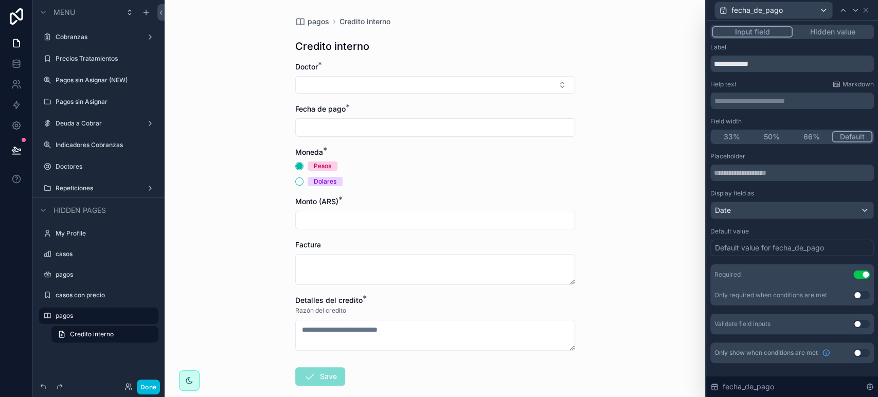
click at [832, 29] on button "Hidden value" at bounding box center [832, 31] width 80 height 11
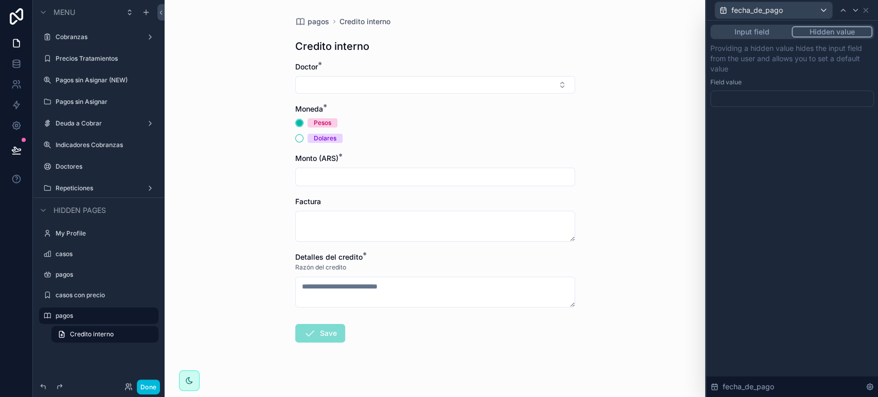
click at [732, 93] on div at bounding box center [792, 98] width 164 height 16
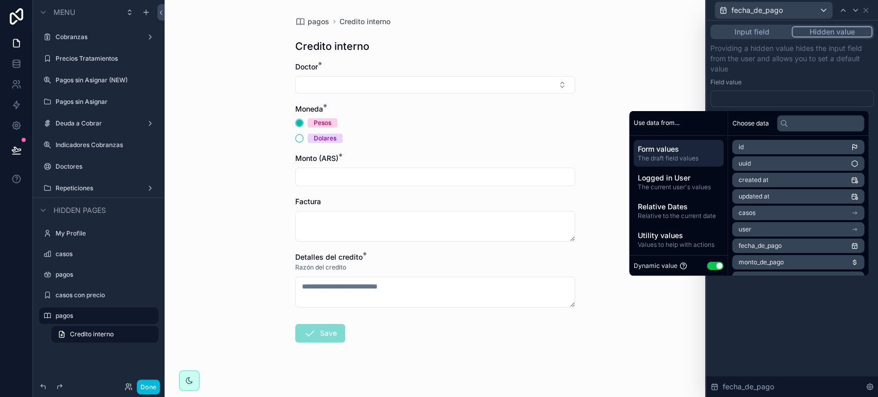
click at [728, 102] on div at bounding box center [792, 98] width 164 height 16
click at [671, 214] on span "Relative to the current date" at bounding box center [678, 216] width 82 height 8
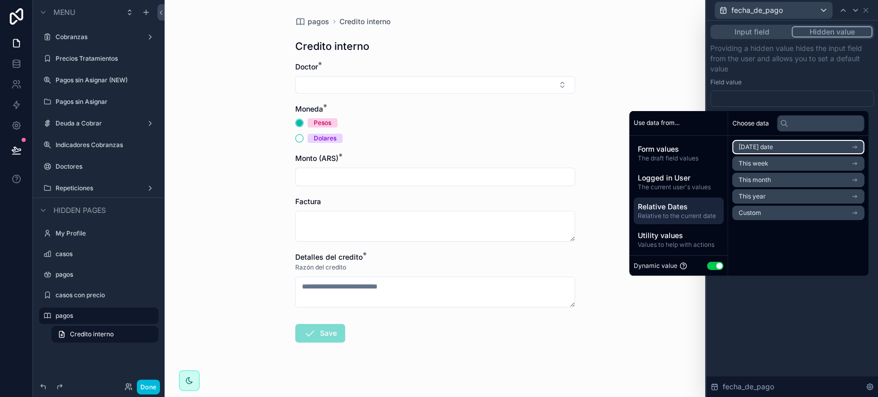
click at [794, 149] on li "Today's date" at bounding box center [798, 147] width 132 height 14
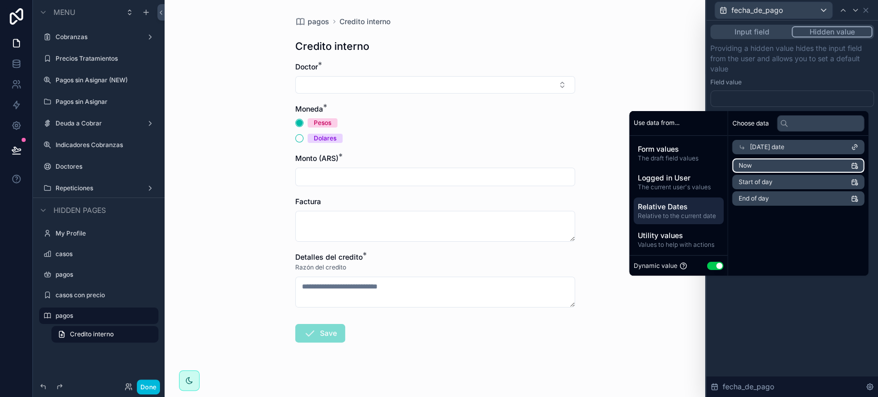
click at [783, 165] on li "Now" at bounding box center [798, 165] width 132 height 14
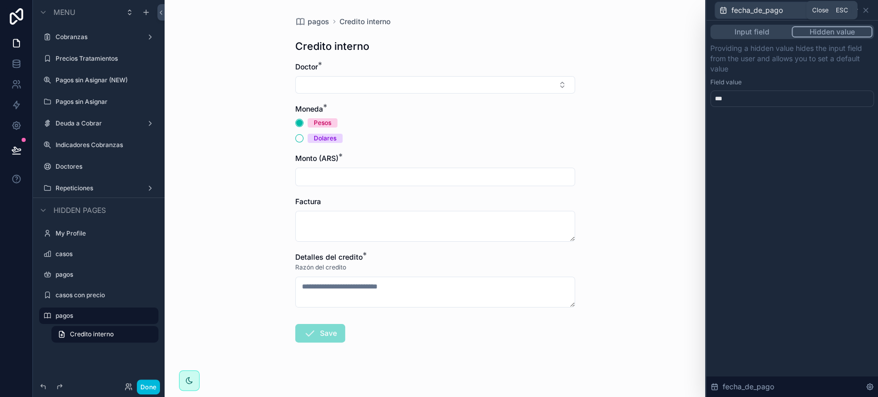
click at [867, 10] on icon at bounding box center [865, 10] width 8 height 8
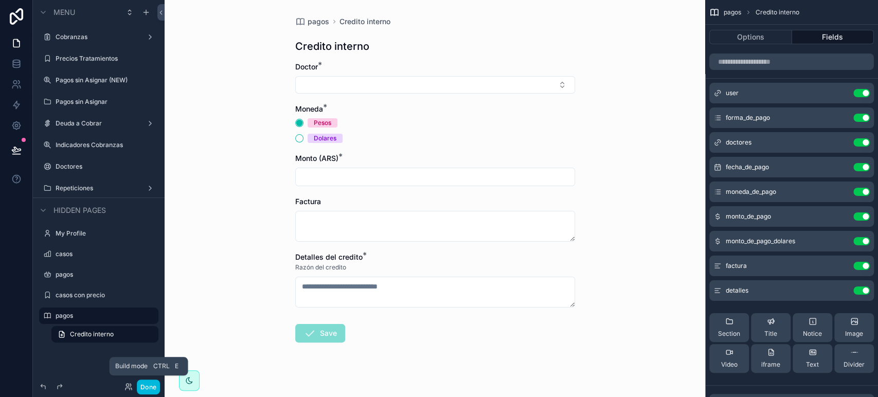
click at [148, 385] on button "Done" at bounding box center [148, 386] width 23 height 15
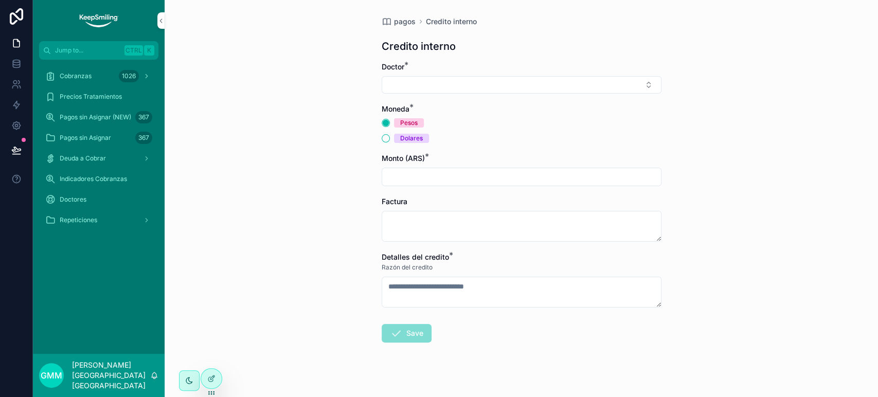
click at [129, 77] on div "1026" at bounding box center [129, 76] width 20 height 12
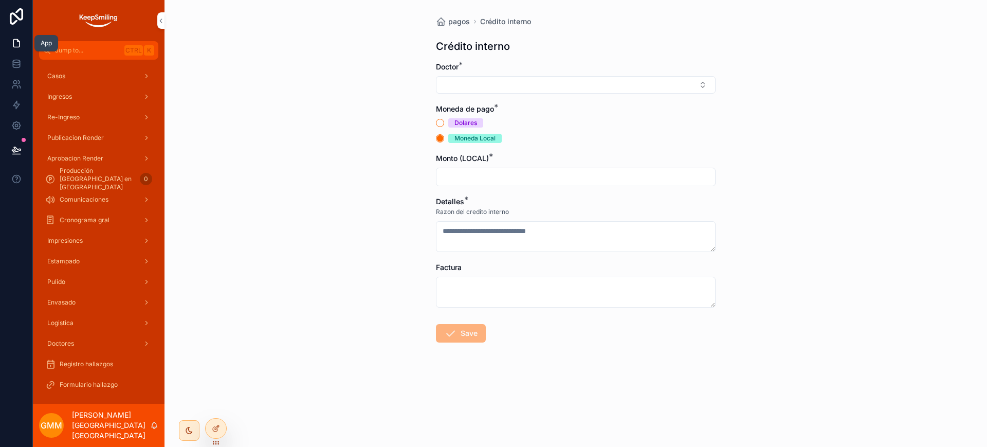
click at [13, 43] on icon at bounding box center [16, 44] width 6 height 8
click at [436, 103] on div "pagos Crédito interno Crédito interno Doctor * [GEOGRAPHIC_DATA] * [GEOGRAPHIC_…" at bounding box center [576, 204] width 296 height 408
click at [7, 38] on link at bounding box center [16, 43] width 32 height 21
click at [13, 41] on icon at bounding box center [16, 44] width 6 height 8
click at [67, 76] on div "Casos" at bounding box center [98, 76] width 107 height 16
